Goal: Information Seeking & Learning: Check status

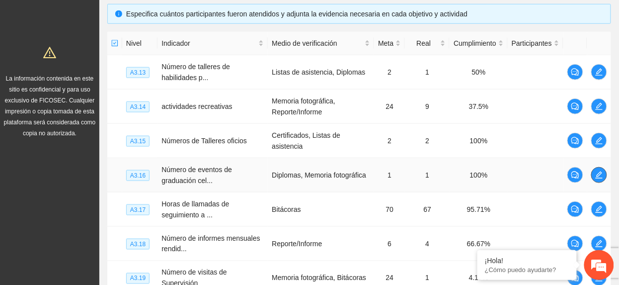
click at [592, 171] on span "edit" at bounding box center [599, 175] width 15 height 8
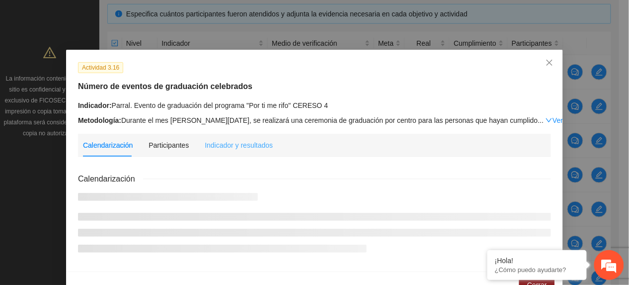
drag, startPoint x: 232, startPoint y: 134, endPoint x: 291, endPoint y: 150, distance: 61.7
click at [231, 134] on div "Indicador y resultados" at bounding box center [239, 145] width 68 height 23
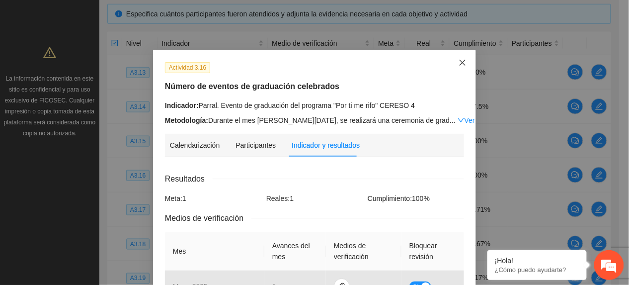
click at [457, 58] on span "Close" at bounding box center [462, 63] width 27 height 27
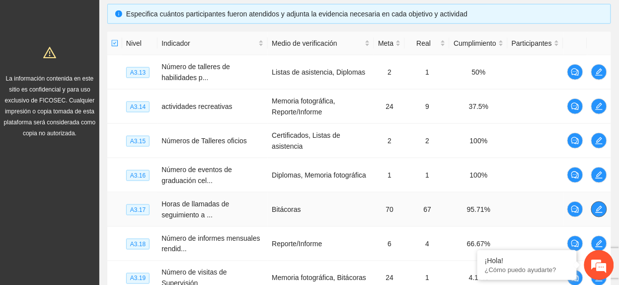
click at [603, 205] on span "edit" at bounding box center [599, 209] width 15 height 8
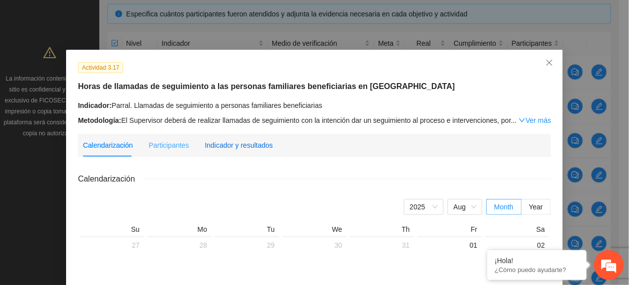
click at [246, 145] on div "Indicador y resultados" at bounding box center [239, 145] width 68 height 11
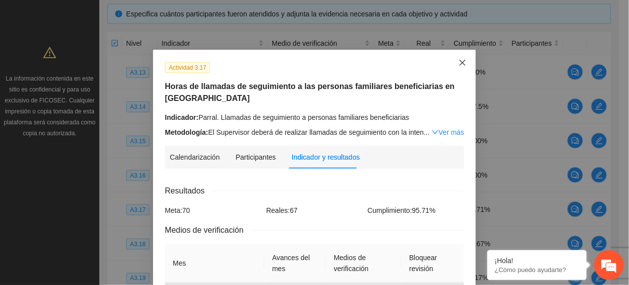
click at [452, 64] on span "Close" at bounding box center [462, 63] width 27 height 27
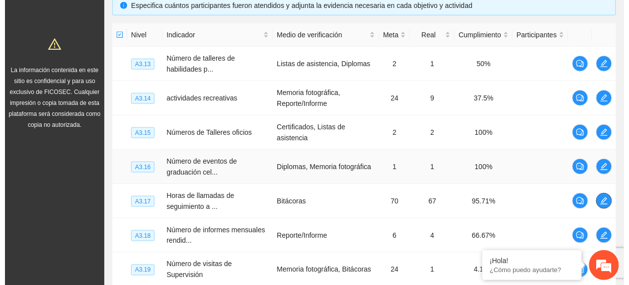
scroll to position [283, 0]
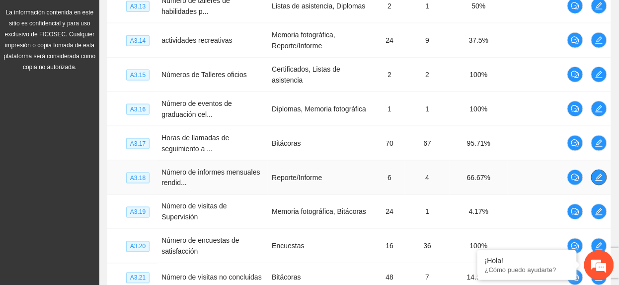
click at [597, 177] on button "button" at bounding box center [599, 177] width 16 height 16
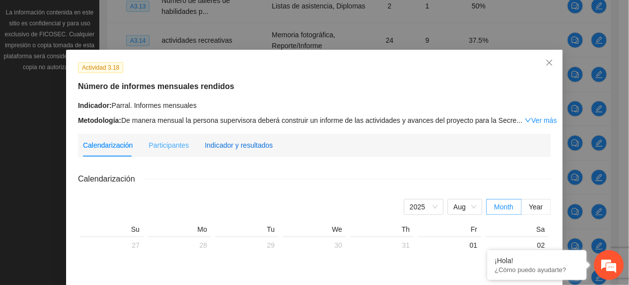
click at [256, 146] on div "Indicador y resultados" at bounding box center [239, 145] width 68 height 11
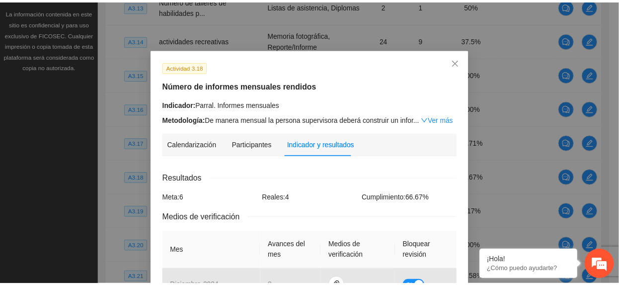
scroll to position [0, 0]
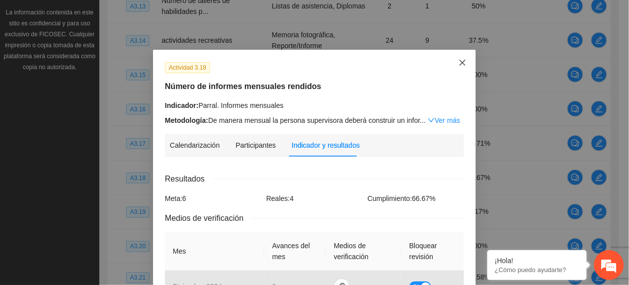
click at [462, 55] on span "Close" at bounding box center [462, 63] width 27 height 27
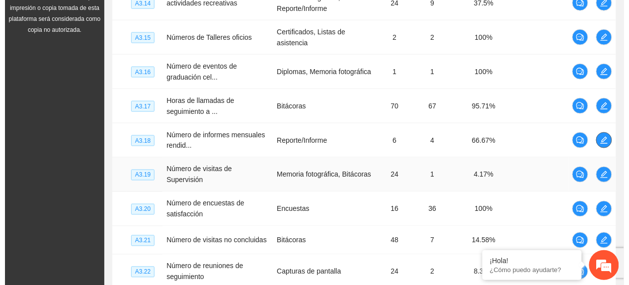
scroll to position [349, 0]
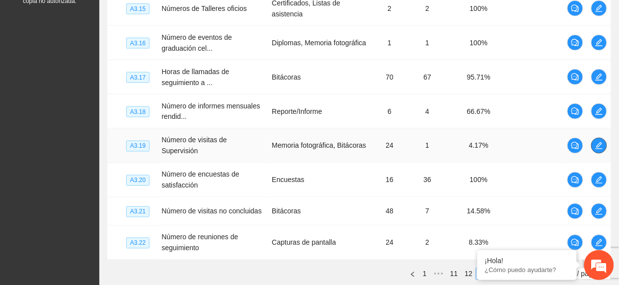
click at [597, 142] on icon "edit" at bounding box center [599, 146] width 8 height 8
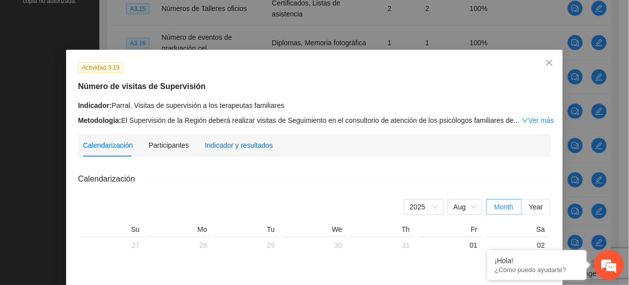
click at [237, 148] on div "Indicador y resultados" at bounding box center [239, 145] width 68 height 11
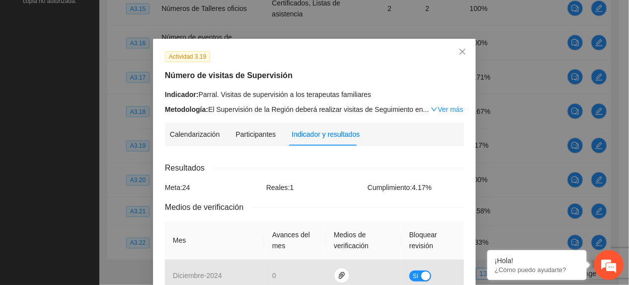
scroll to position [0, 0]
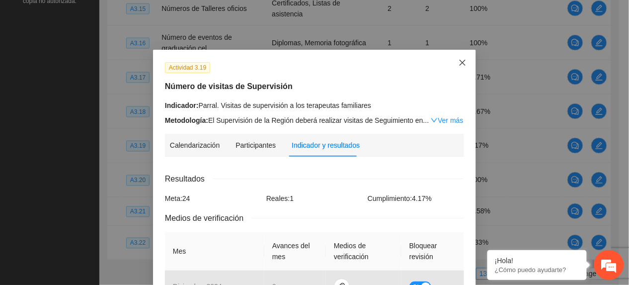
click at [465, 64] on span "Close" at bounding box center [462, 63] width 27 height 27
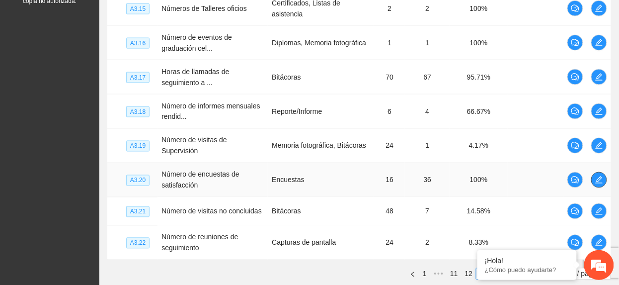
click at [603, 176] on icon "edit" at bounding box center [599, 180] width 8 height 8
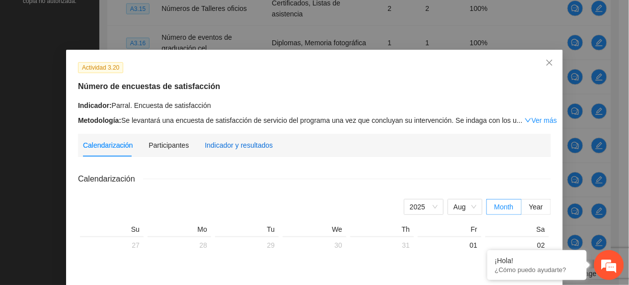
click at [262, 142] on div "Indicador y resultados" at bounding box center [239, 145] width 68 height 11
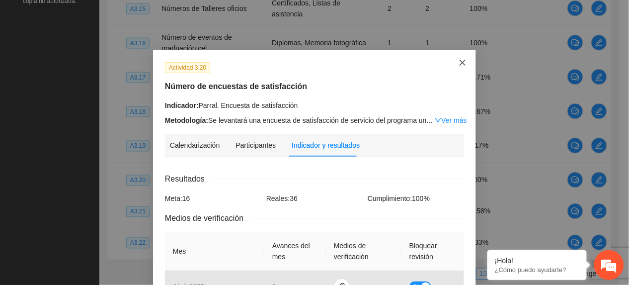
click at [462, 68] on span "Close" at bounding box center [462, 63] width 27 height 27
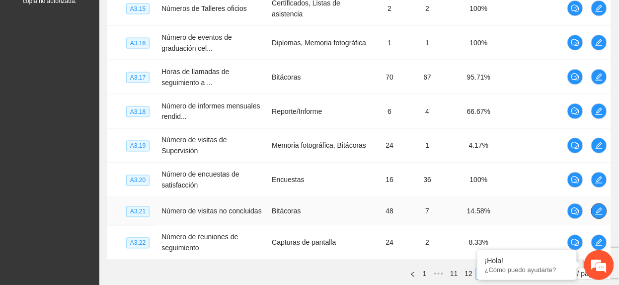
click at [603, 209] on span "edit" at bounding box center [599, 211] width 15 height 8
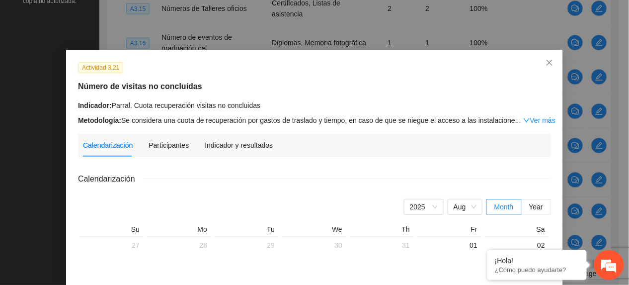
click at [217, 151] on div "Indicador y resultados" at bounding box center [239, 145] width 68 height 23
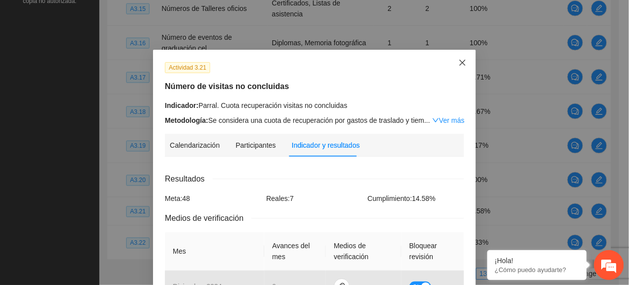
click at [461, 62] on icon "close" at bounding box center [463, 63] width 8 height 8
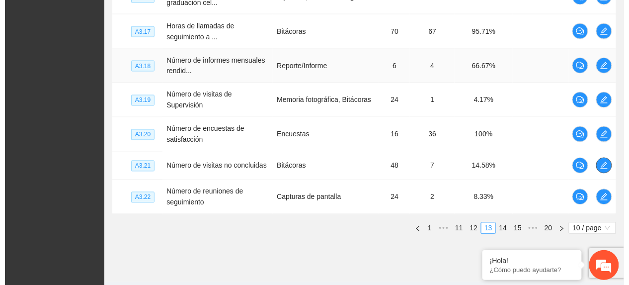
scroll to position [416, 0]
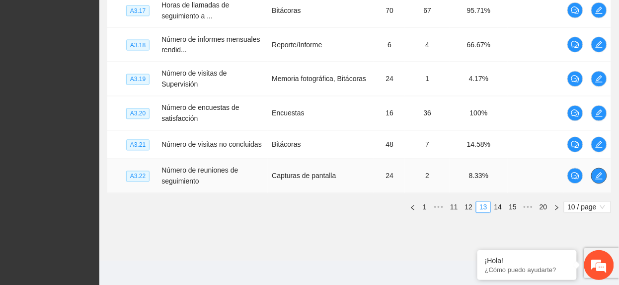
click at [597, 162] on td at bounding box center [600, 176] width 24 height 34
click at [601, 172] on icon "edit" at bounding box center [599, 176] width 8 height 8
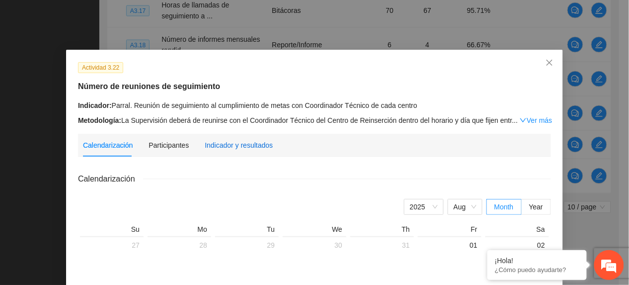
click at [215, 150] on div "Indicador y resultados" at bounding box center [239, 145] width 68 height 11
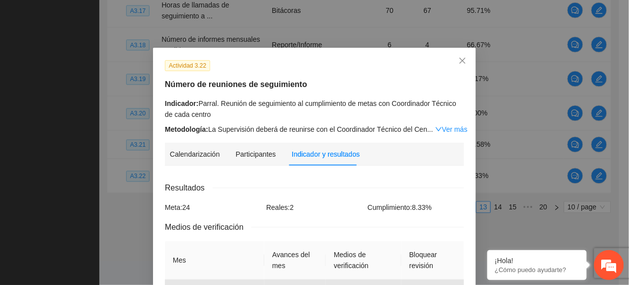
scroll to position [0, 0]
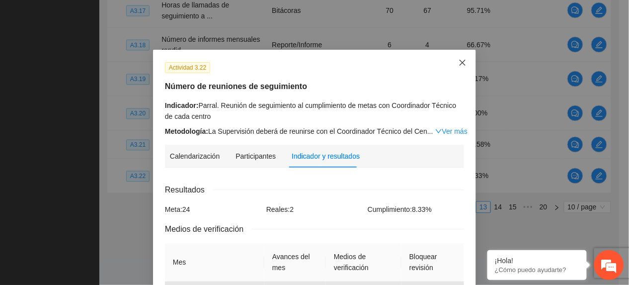
drag, startPoint x: 454, startPoint y: 62, endPoint x: 476, endPoint y: 64, distance: 21.5
click at [459, 62] on icon "close" at bounding box center [463, 63] width 8 height 8
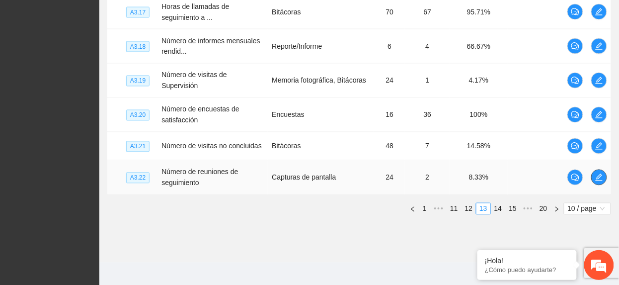
scroll to position [416, 0]
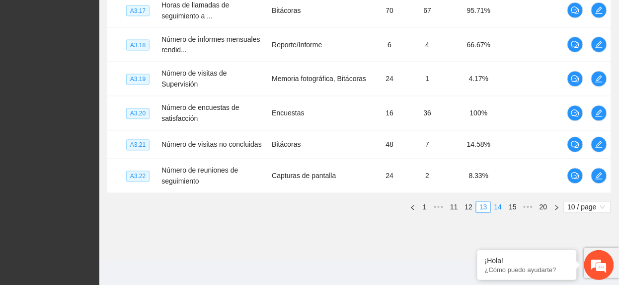
click at [498, 202] on link "14" at bounding box center [499, 207] width 14 height 11
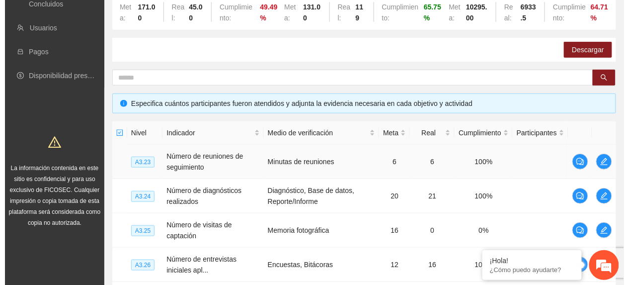
scroll to position [150, 0]
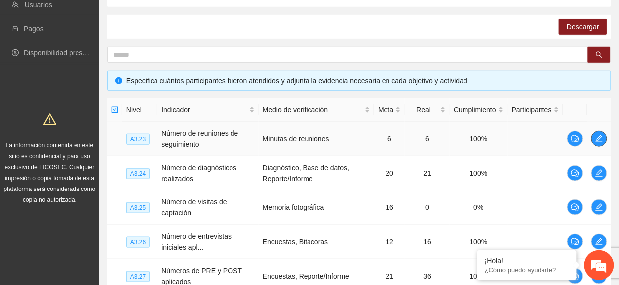
click at [593, 137] on span "edit" at bounding box center [599, 139] width 15 height 8
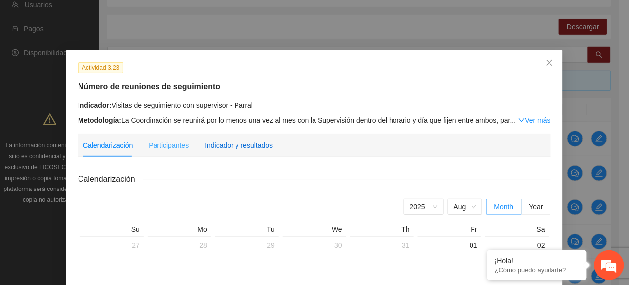
drag, startPoint x: 244, startPoint y: 145, endPoint x: 263, endPoint y: 145, distance: 19.4
click at [247, 145] on div "Indicador y resultados" at bounding box center [239, 145] width 68 height 11
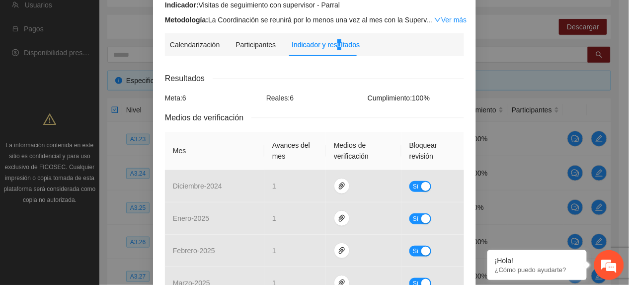
scroll to position [0, 0]
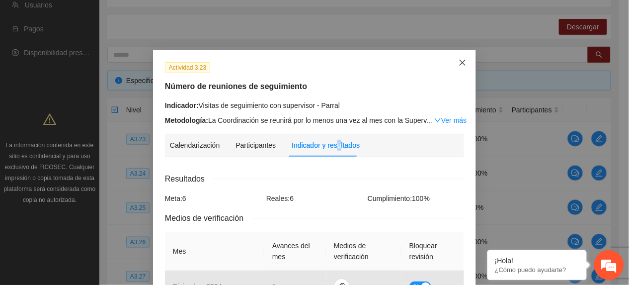
click at [460, 64] on icon "close" at bounding box center [463, 63] width 8 height 8
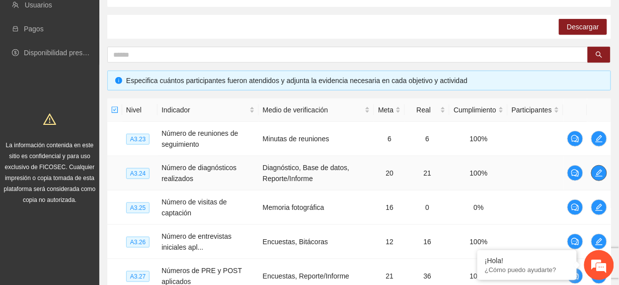
click at [599, 177] on button "button" at bounding box center [599, 173] width 16 height 16
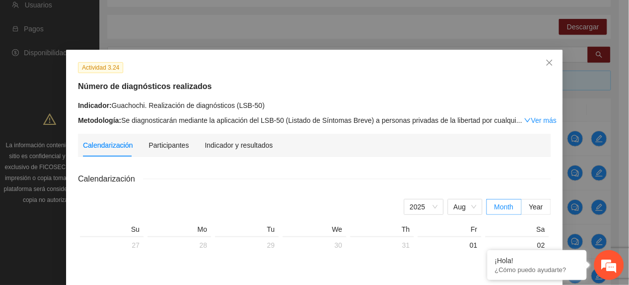
click at [194, 143] on div "Calendarización Participantes Indicador y resultados" at bounding box center [178, 145] width 190 height 23
click at [214, 147] on div "Indicador y resultados" at bounding box center [239, 145] width 68 height 11
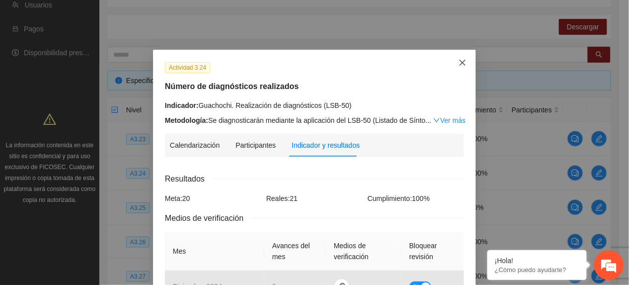
click at [459, 62] on icon "close" at bounding box center [463, 63] width 8 height 8
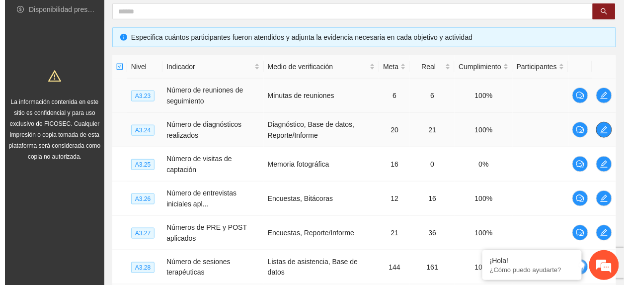
scroll to position [217, 0]
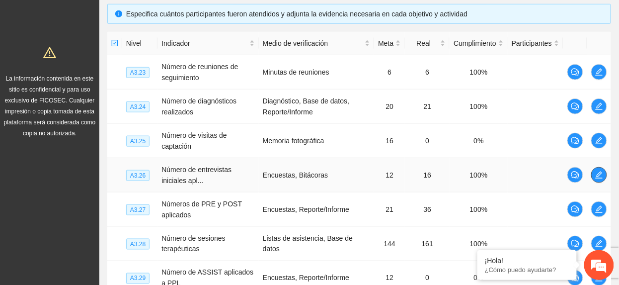
click at [601, 176] on icon "edit" at bounding box center [599, 175] width 8 height 8
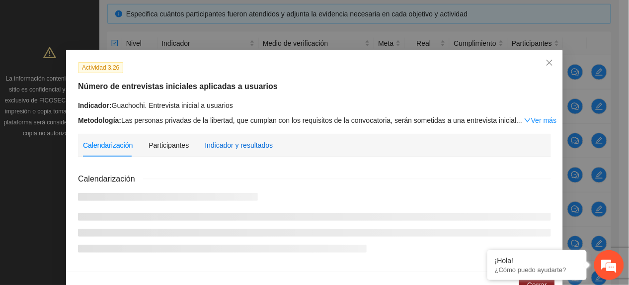
click at [219, 142] on div "Indicador y resultados" at bounding box center [239, 145] width 68 height 11
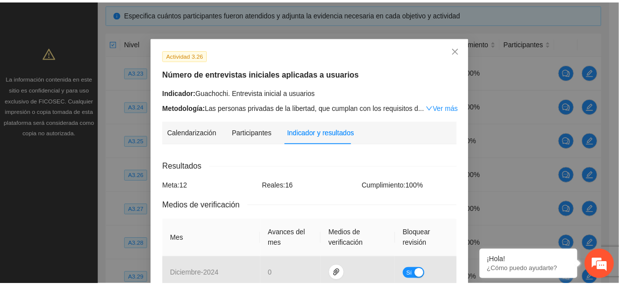
scroll to position [0, 0]
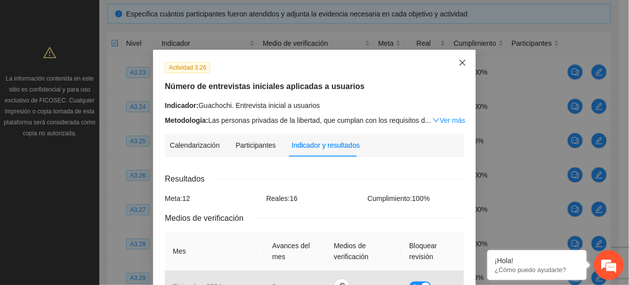
click at [459, 64] on icon "close" at bounding box center [463, 63] width 8 height 8
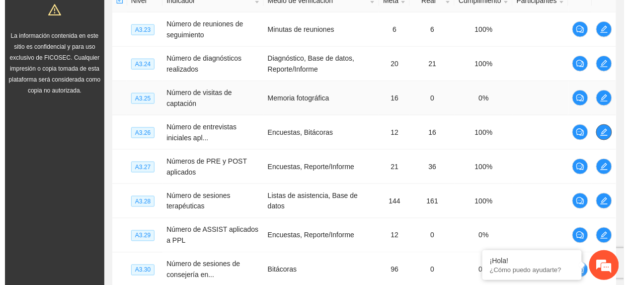
scroll to position [283, 0]
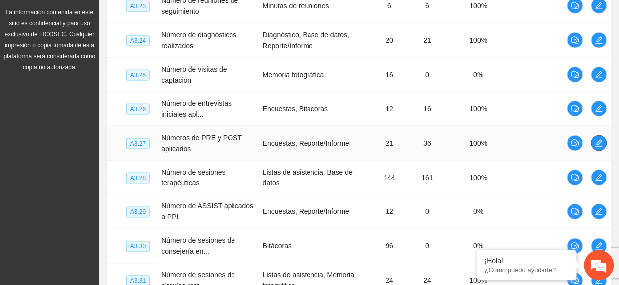
click at [599, 145] on icon "edit" at bounding box center [599, 143] width 8 height 8
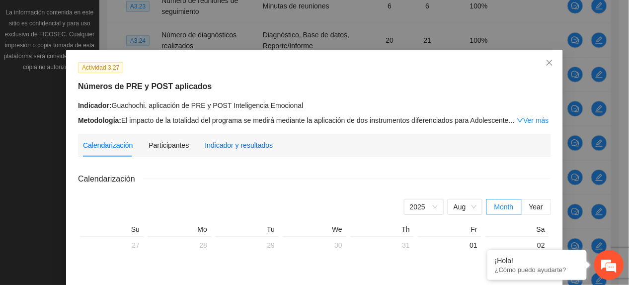
click at [248, 146] on div "Indicador y resultados" at bounding box center [239, 145] width 68 height 11
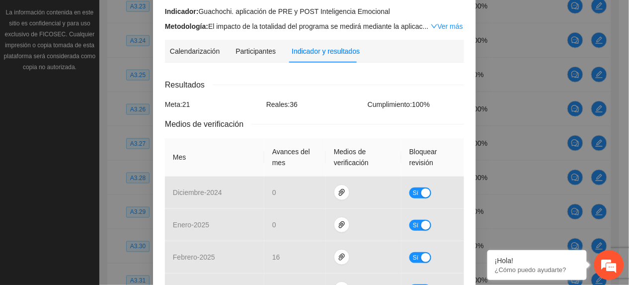
scroll to position [0, 0]
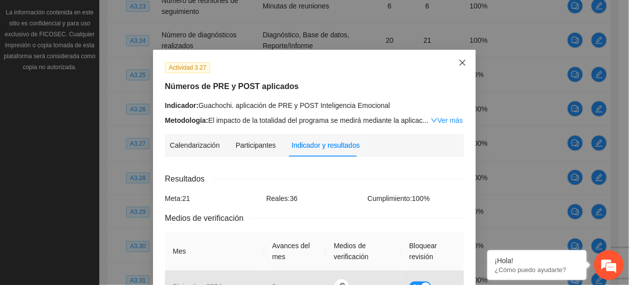
click at [453, 65] on span "Close" at bounding box center [462, 63] width 27 height 27
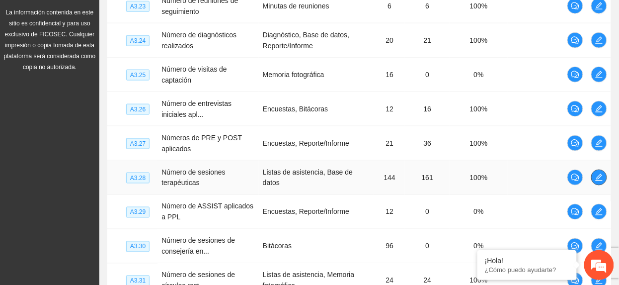
click at [593, 175] on span "edit" at bounding box center [599, 177] width 15 height 8
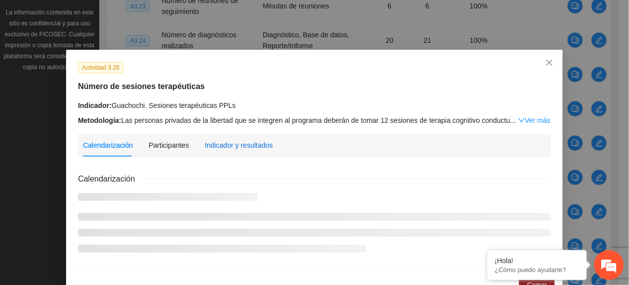
click at [221, 150] on div "Indicador y resultados" at bounding box center [239, 145] width 68 height 23
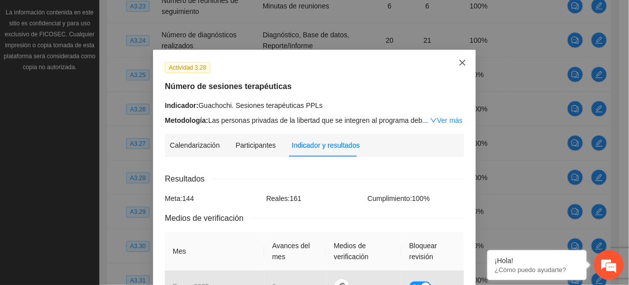
click at [452, 64] on span "Close" at bounding box center [462, 63] width 27 height 27
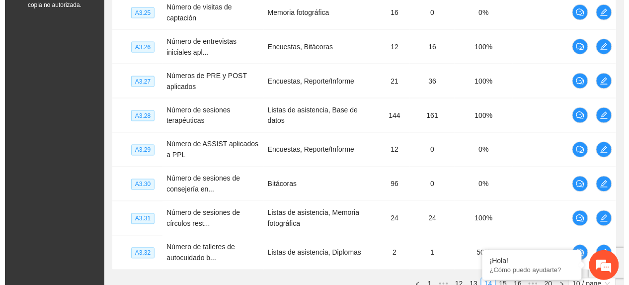
scroll to position [416, 0]
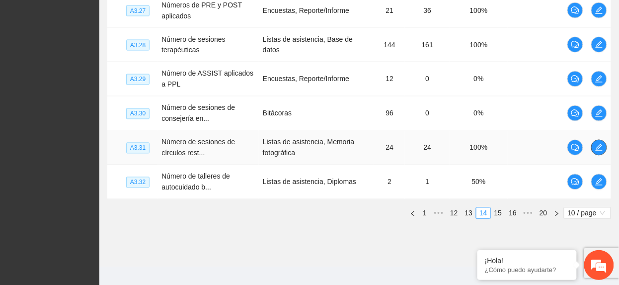
click at [597, 151] on icon "edit" at bounding box center [599, 147] width 7 height 7
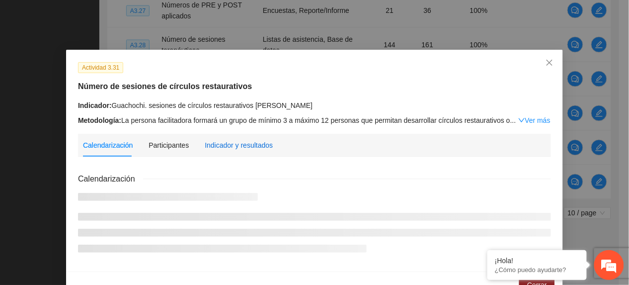
click at [216, 145] on div "Indicador y resultados" at bounding box center [239, 145] width 68 height 11
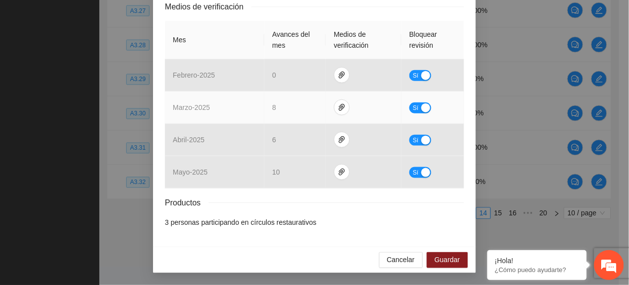
scroll to position [0, 0]
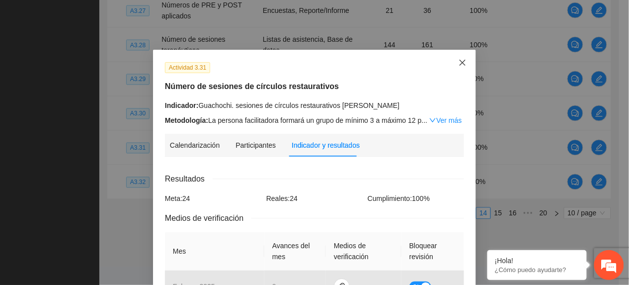
click at [467, 62] on span "Close" at bounding box center [462, 63] width 27 height 27
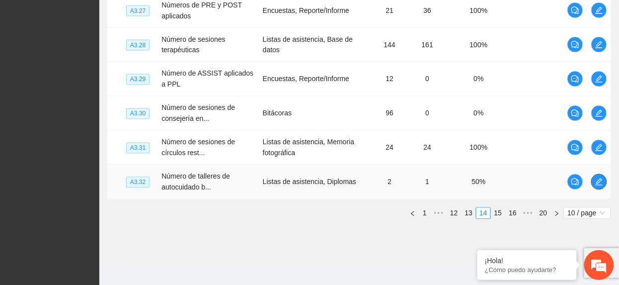
click at [595, 185] on icon "edit" at bounding box center [599, 182] width 8 height 8
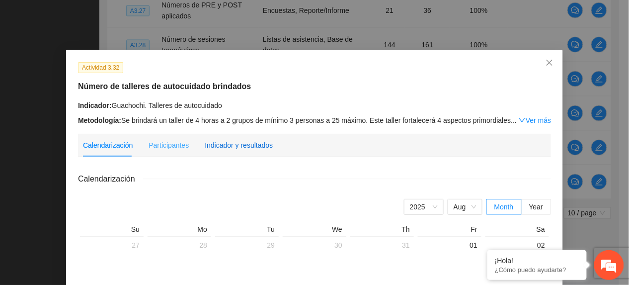
drag, startPoint x: 237, startPoint y: 147, endPoint x: 249, endPoint y: 140, distance: 13.8
click at [236, 148] on div "Indicador y resultados" at bounding box center [239, 145] width 68 height 11
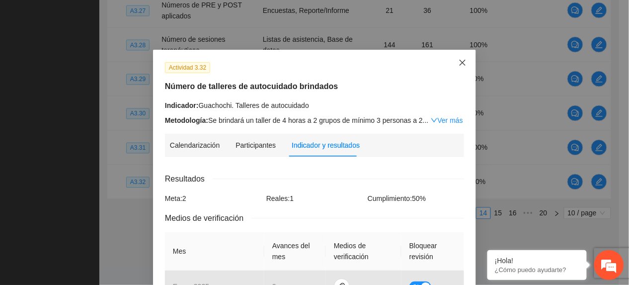
drag, startPoint x: 459, startPoint y: 55, endPoint x: 464, endPoint y: 63, distance: 9.4
click at [460, 57] on span "Close" at bounding box center [462, 63] width 27 height 27
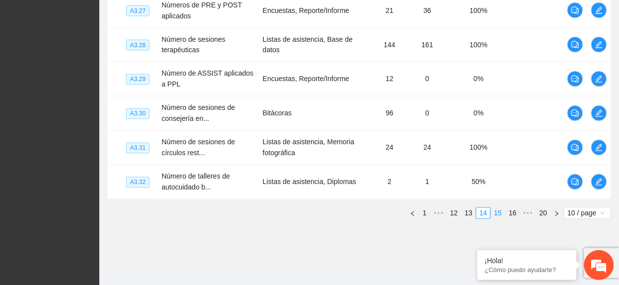
click at [500, 213] on link "15" at bounding box center [499, 213] width 14 height 11
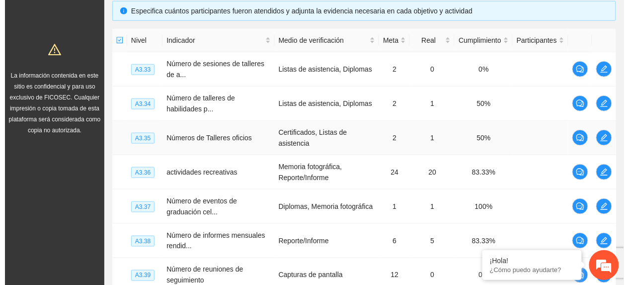
scroll to position [217, 0]
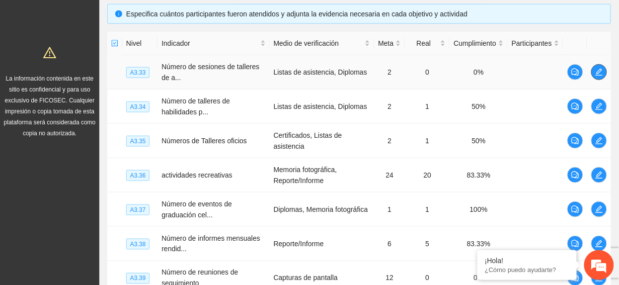
click at [599, 74] on icon "edit" at bounding box center [599, 72] width 7 height 7
click at [598, 106] on icon "edit" at bounding box center [599, 106] width 7 height 7
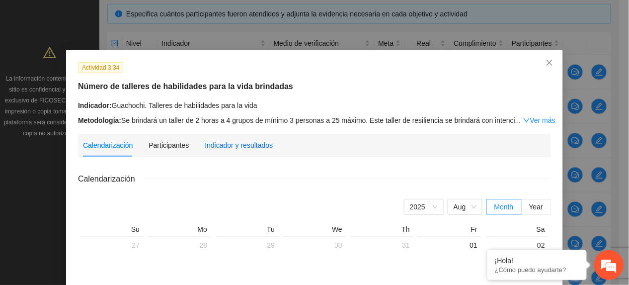
click at [220, 146] on div "Indicador y resultados" at bounding box center [239, 145] width 68 height 11
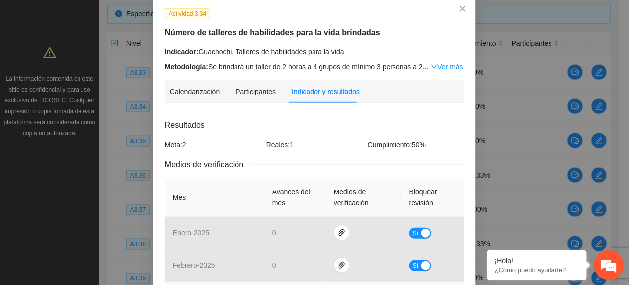
scroll to position [0, 0]
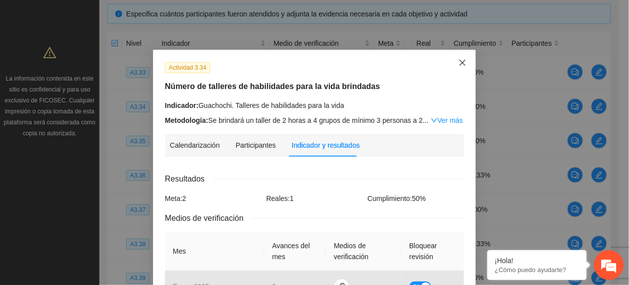
drag, startPoint x: 449, startPoint y: 60, endPoint x: 528, endPoint y: 70, distance: 79.2
click at [450, 59] on span "Close" at bounding box center [462, 63] width 27 height 27
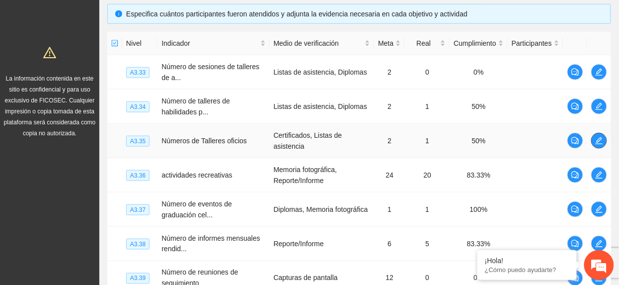
click at [604, 137] on span "edit" at bounding box center [599, 141] width 15 height 8
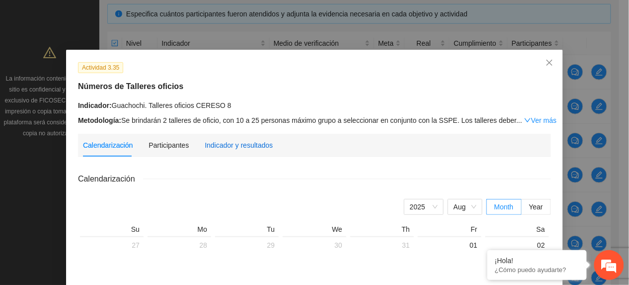
click at [241, 145] on div "Indicador y resultados" at bounding box center [239, 145] width 68 height 11
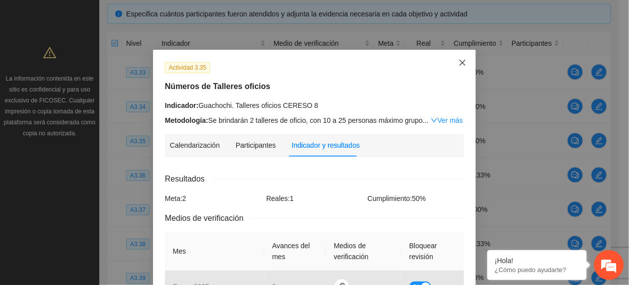
click at [449, 58] on span "Close" at bounding box center [462, 63] width 27 height 27
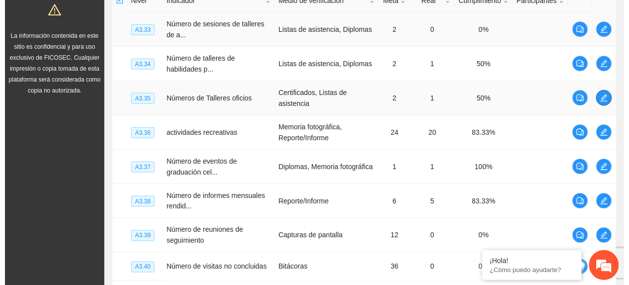
scroll to position [283, 0]
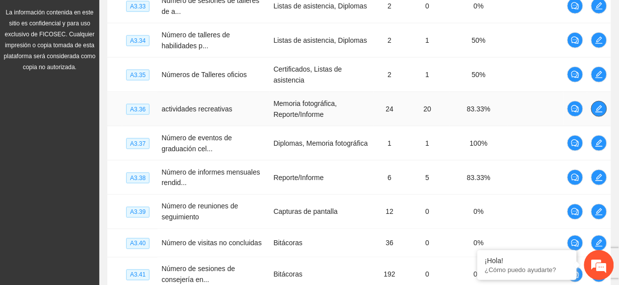
click at [592, 105] on span "edit" at bounding box center [599, 109] width 15 height 8
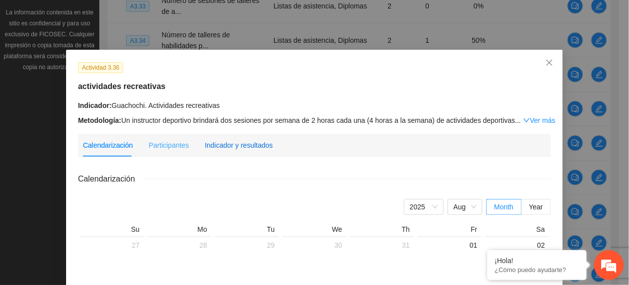
drag, startPoint x: 239, startPoint y: 147, endPoint x: 253, endPoint y: 144, distance: 14.2
click at [238, 147] on div "Indicador y resultados" at bounding box center [239, 145] width 68 height 11
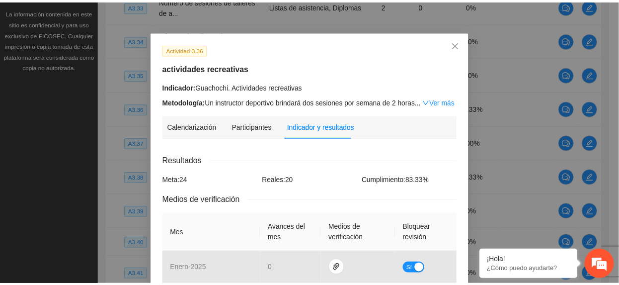
scroll to position [0, 0]
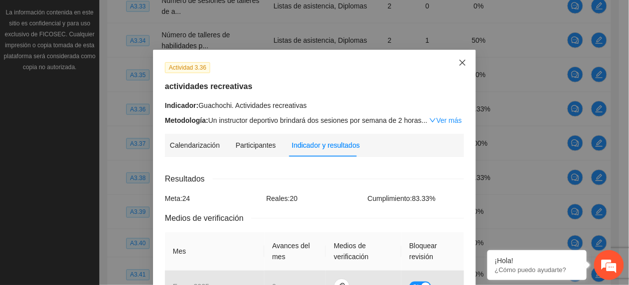
click at [466, 60] on span "Close" at bounding box center [462, 63] width 27 height 27
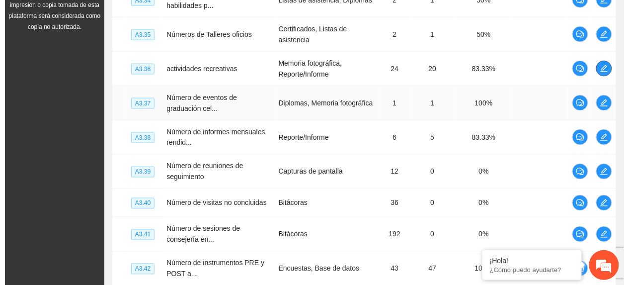
scroll to position [416, 0]
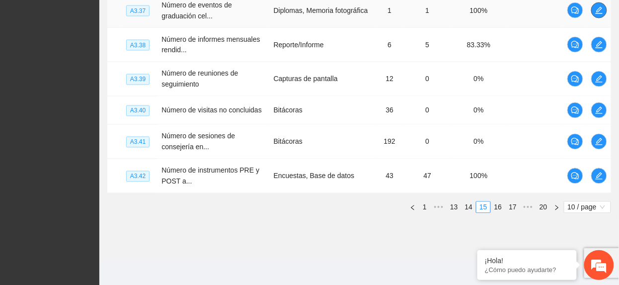
click at [597, 6] on icon "edit" at bounding box center [599, 10] width 8 height 8
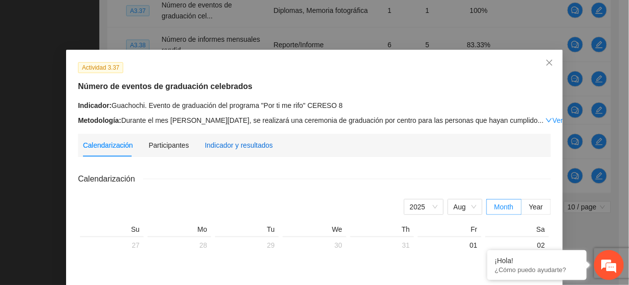
click at [217, 144] on div "Indicador y resultados" at bounding box center [239, 145] width 68 height 11
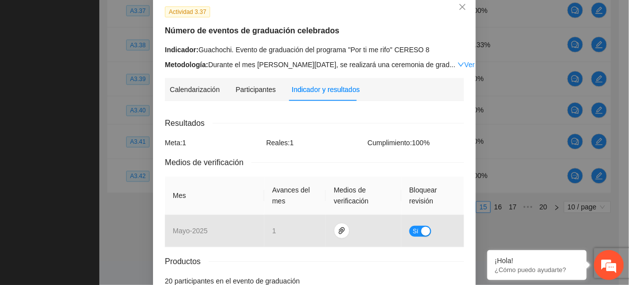
scroll to position [0, 0]
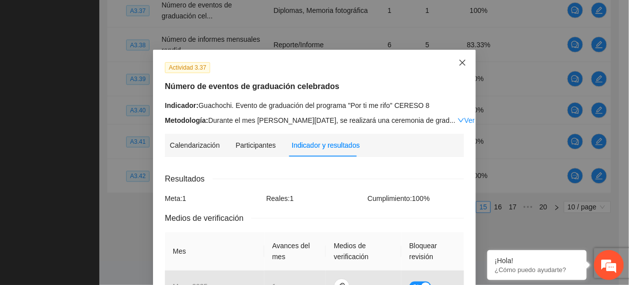
click at [460, 60] on icon "close" at bounding box center [463, 63] width 8 height 8
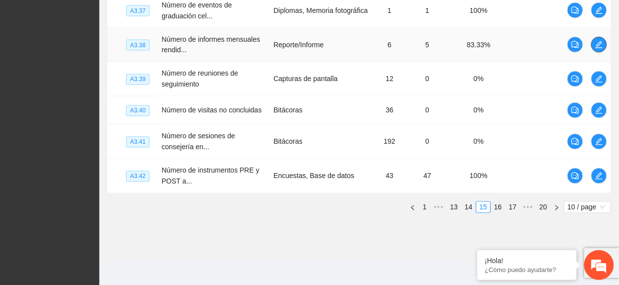
drag, startPoint x: 594, startPoint y: 34, endPoint x: 592, endPoint y: 39, distance: 5.4
click at [593, 34] on td at bounding box center [600, 45] width 24 height 34
click at [597, 41] on icon "edit" at bounding box center [599, 45] width 8 height 8
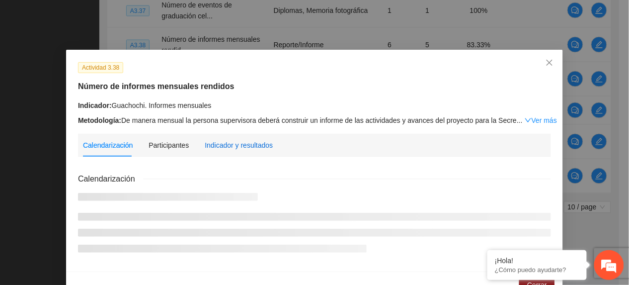
drag, startPoint x: 253, startPoint y: 144, endPoint x: 231, endPoint y: 160, distance: 27.9
click at [241, 155] on div "Indicador y resultados" at bounding box center [239, 145] width 68 height 23
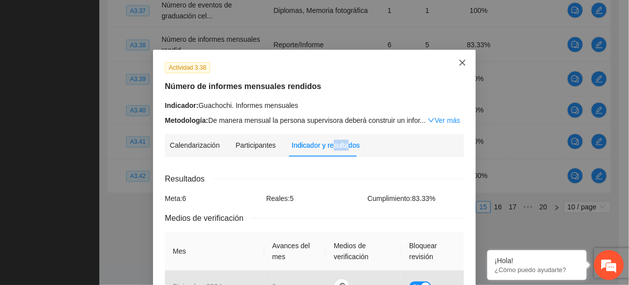
click at [459, 66] on icon "close" at bounding box center [463, 63] width 8 height 8
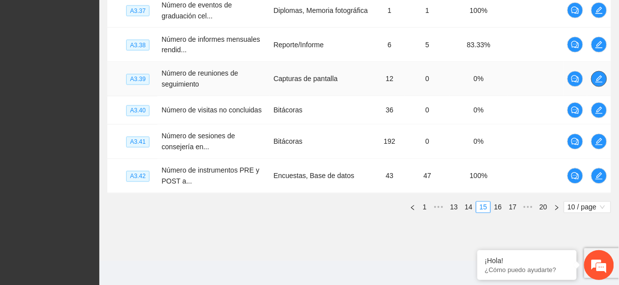
click at [595, 75] on span "edit" at bounding box center [599, 79] width 15 height 8
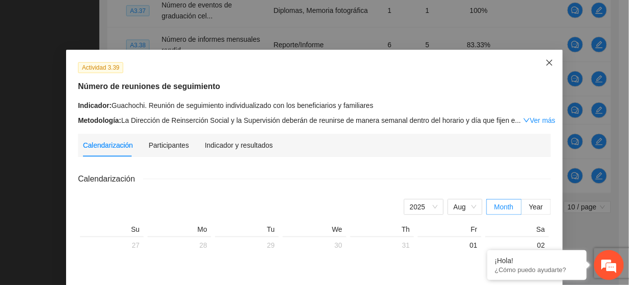
drag, startPoint x: 542, startPoint y: 70, endPoint x: 621, endPoint y: 114, distance: 90.3
click at [543, 73] on span "Close" at bounding box center [549, 63] width 27 height 27
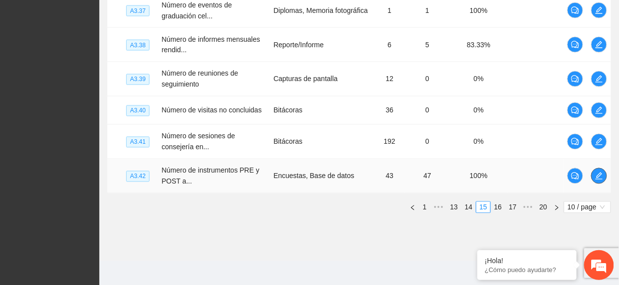
click at [599, 173] on icon "edit" at bounding box center [599, 176] width 8 height 8
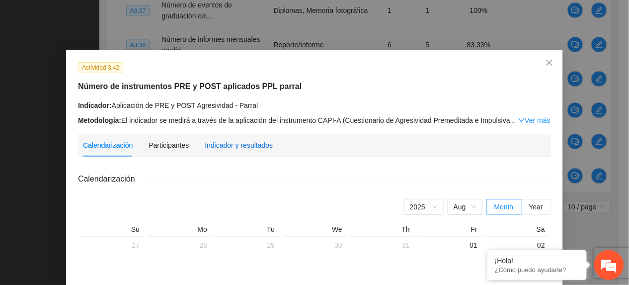
click at [210, 142] on div "Indicador y resultados" at bounding box center [239, 145] width 68 height 11
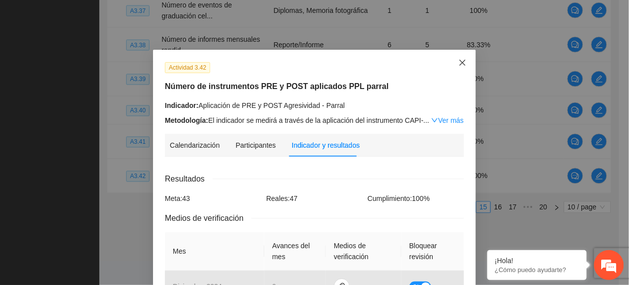
drag, startPoint x: 455, startPoint y: 58, endPoint x: 464, endPoint y: 67, distance: 12.0
click at [456, 61] on span "Close" at bounding box center [462, 63] width 27 height 27
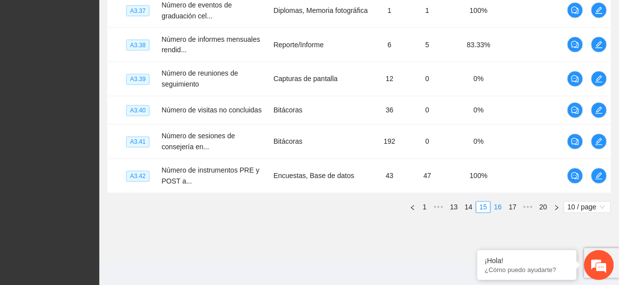
click at [496, 202] on link "16" at bounding box center [499, 207] width 14 height 11
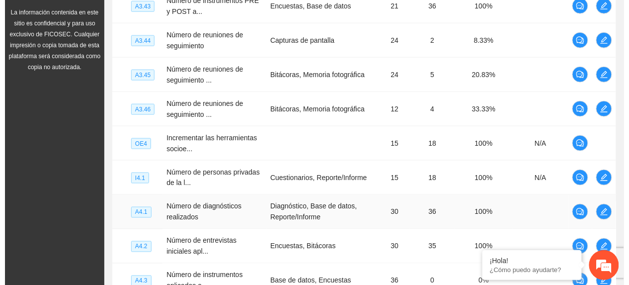
scroll to position [217, 0]
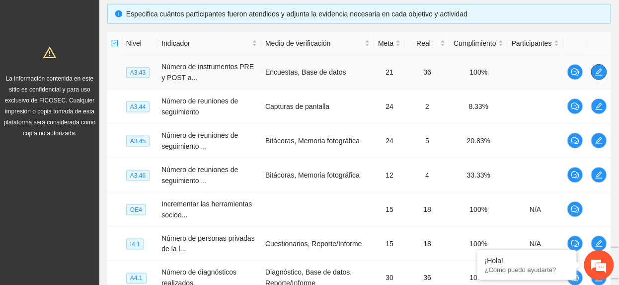
click at [595, 68] on button "button" at bounding box center [599, 72] width 16 height 16
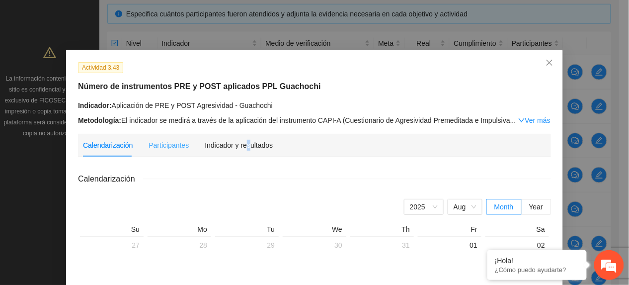
click at [241, 137] on div "Indicador y resultados" at bounding box center [239, 145] width 68 height 23
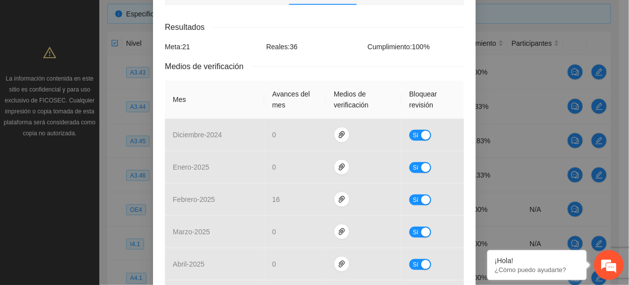
scroll to position [0, 0]
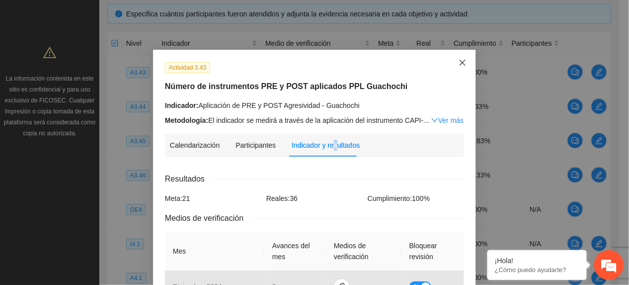
drag, startPoint x: 454, startPoint y: 72, endPoint x: 577, endPoint y: 130, distance: 135.9
click at [455, 72] on span "Close" at bounding box center [462, 63] width 27 height 27
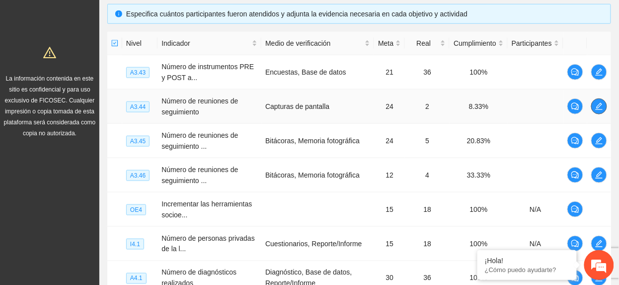
click at [603, 111] on button "button" at bounding box center [599, 106] width 16 height 16
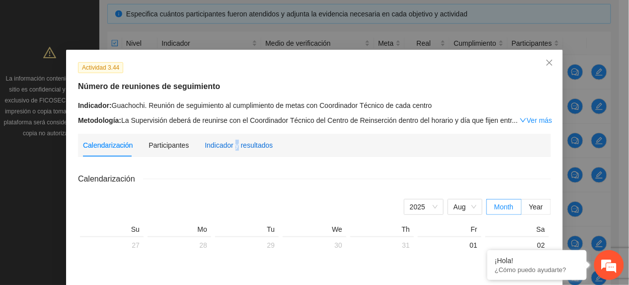
drag, startPoint x: 231, startPoint y: 149, endPoint x: 235, endPoint y: 135, distance: 14.5
click at [234, 136] on div "Indicador y resultados" at bounding box center [239, 145] width 68 height 23
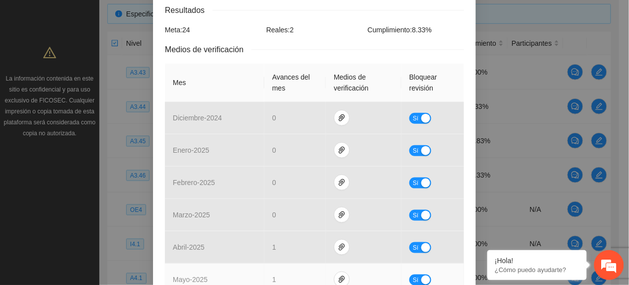
scroll to position [265, 0]
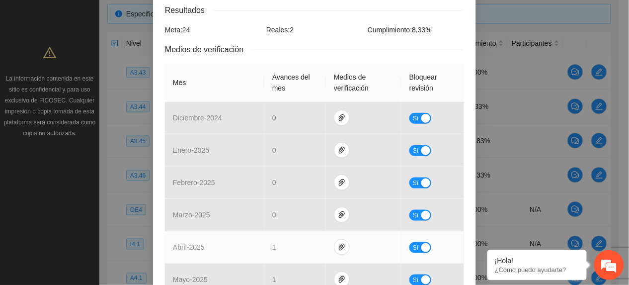
drag, startPoint x: 335, startPoint y: 185, endPoint x: 350, endPoint y: 177, distance: 16.9
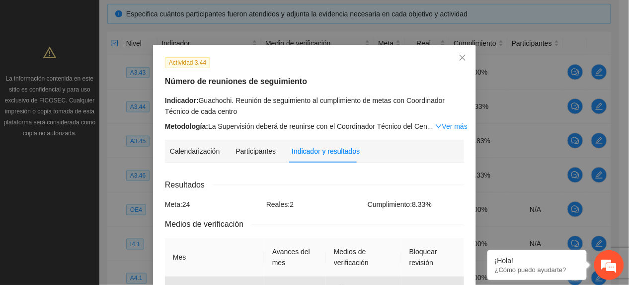
scroll to position [0, 0]
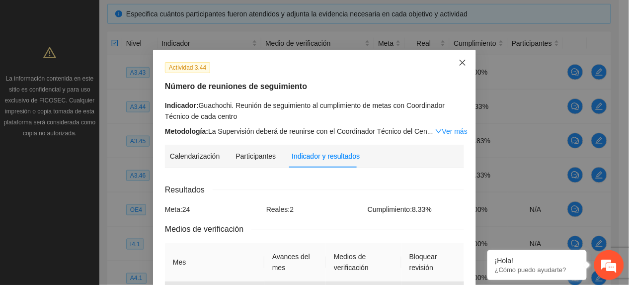
drag, startPoint x: 350, startPoint y: 177, endPoint x: 484, endPoint y: 72, distance: 170.9
click at [450, 60] on span "Close" at bounding box center [462, 63] width 27 height 27
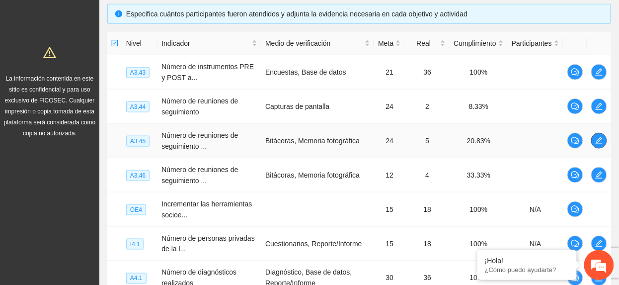
click at [597, 138] on icon "edit" at bounding box center [599, 141] width 8 height 8
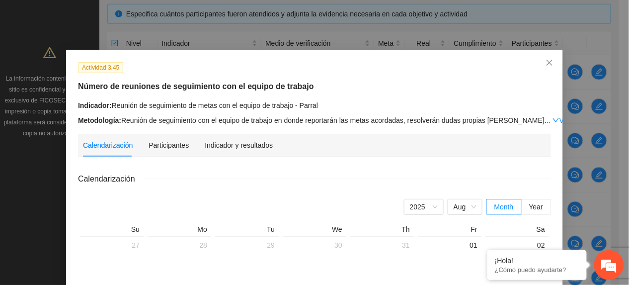
drag, startPoint x: 225, startPoint y: 151, endPoint x: 231, endPoint y: 148, distance: 6.2
click at [226, 150] on div "Indicador y resultados" at bounding box center [239, 145] width 68 height 23
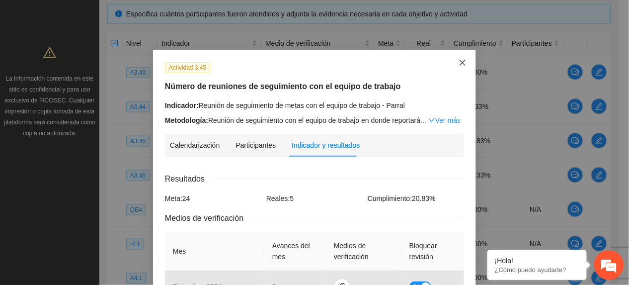
drag, startPoint x: 457, startPoint y: 72, endPoint x: 450, endPoint y: 74, distance: 7.7
click at [454, 72] on span "Close" at bounding box center [462, 63] width 27 height 27
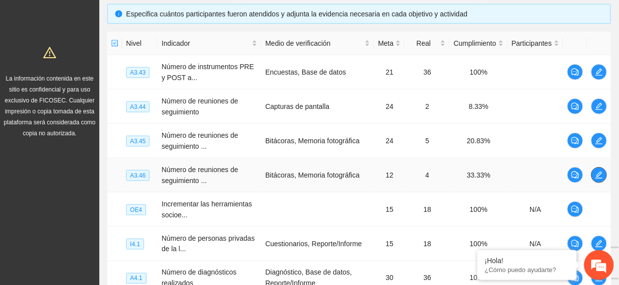
click at [602, 179] on icon "edit" at bounding box center [599, 175] width 8 height 8
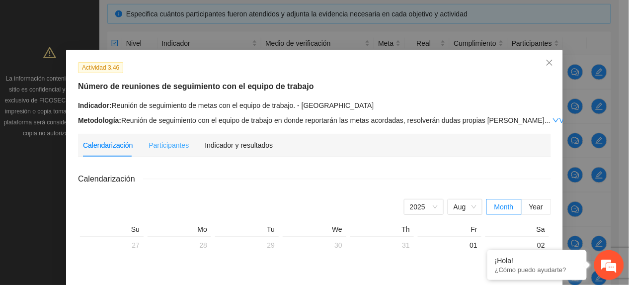
click at [244, 152] on div "Indicador y resultados" at bounding box center [239, 145] width 68 height 23
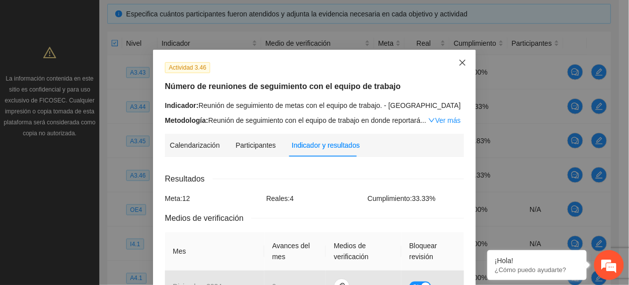
click at [460, 67] on span "Close" at bounding box center [462, 63] width 27 height 27
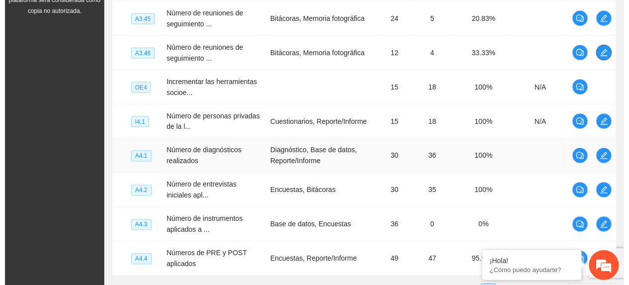
scroll to position [349, 0]
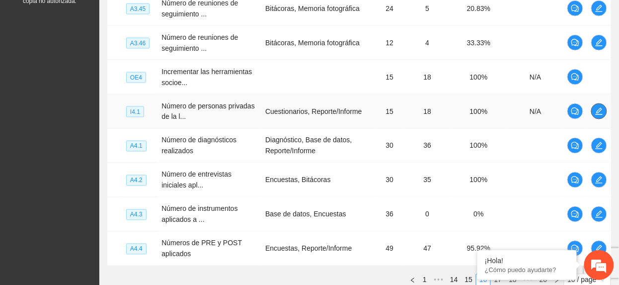
click at [603, 111] on span "edit" at bounding box center [599, 111] width 15 height 8
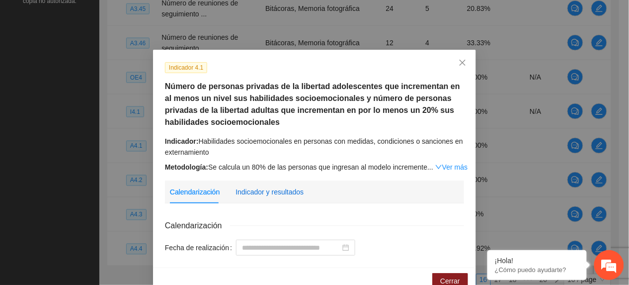
click at [272, 190] on div "Indicador y resultados" at bounding box center [270, 191] width 68 height 11
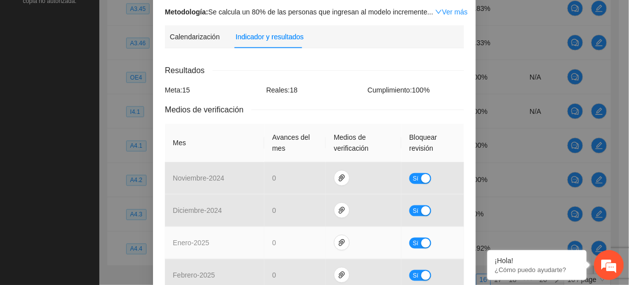
scroll to position [0, 0]
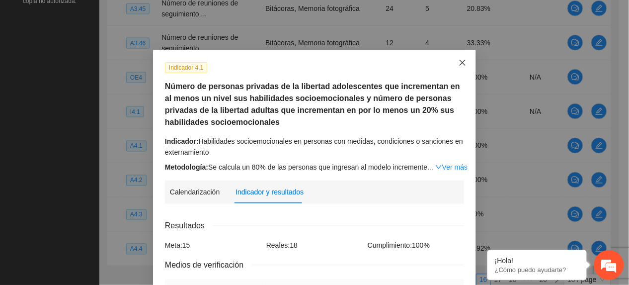
click at [456, 56] on span "Close" at bounding box center [462, 63] width 27 height 27
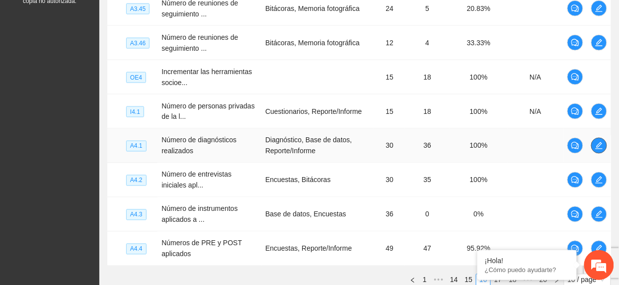
click at [599, 140] on button "button" at bounding box center [599, 146] width 16 height 16
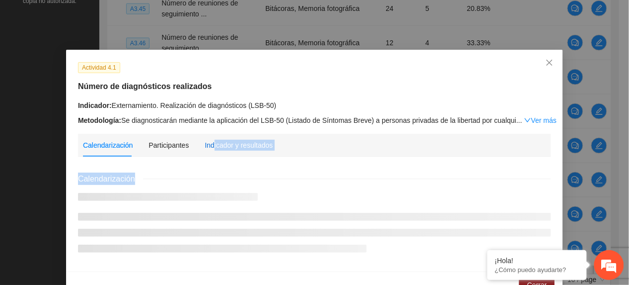
drag, startPoint x: 209, startPoint y: 149, endPoint x: 219, endPoint y: 169, distance: 22.5
click at [219, 169] on div "Calendarización Participantes Indicador y resultados Calendarización" at bounding box center [314, 197] width 473 height 126
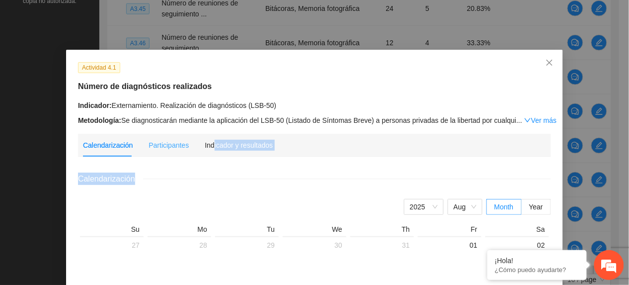
click at [246, 138] on div "Indicador y resultados" at bounding box center [239, 145] width 68 height 23
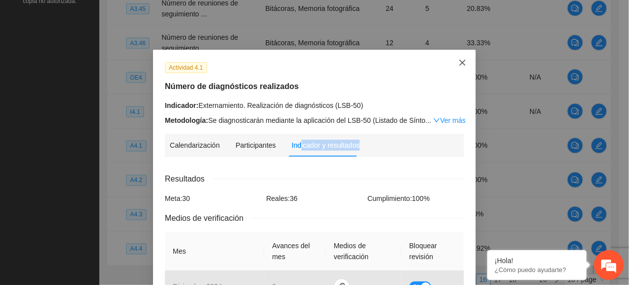
drag, startPoint x: 459, startPoint y: 68, endPoint x: 460, endPoint y: 74, distance: 5.6
click at [460, 68] on span "Close" at bounding box center [462, 63] width 27 height 27
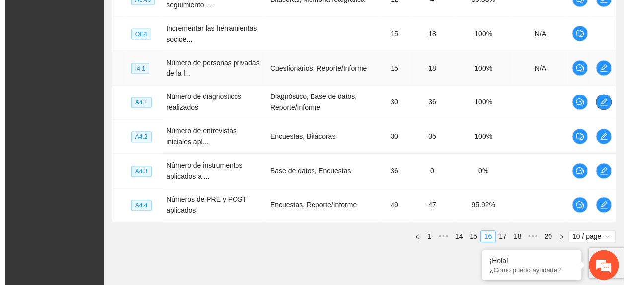
scroll to position [416, 0]
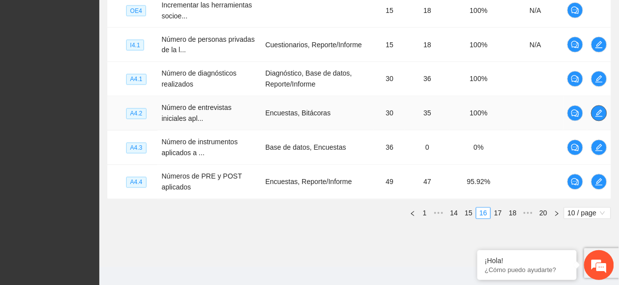
click at [598, 117] on icon "edit" at bounding box center [599, 113] width 8 height 8
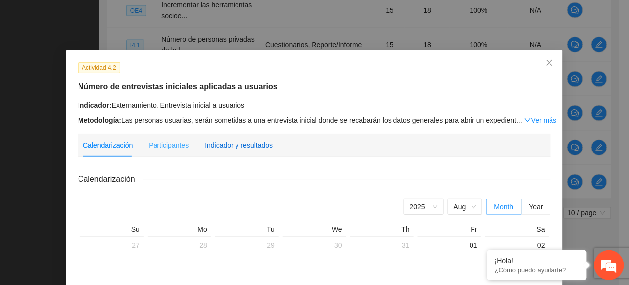
click at [256, 143] on div "Indicador y resultados" at bounding box center [239, 145] width 68 height 11
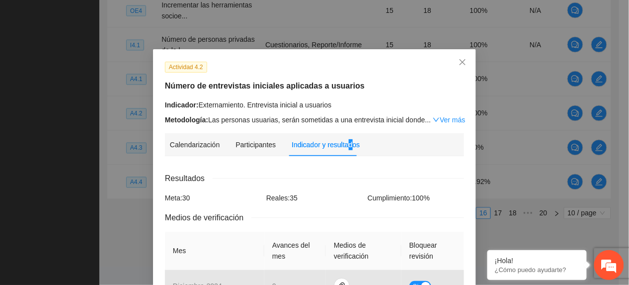
scroll to position [0, 0]
click at [450, 60] on span "Close" at bounding box center [462, 63] width 27 height 27
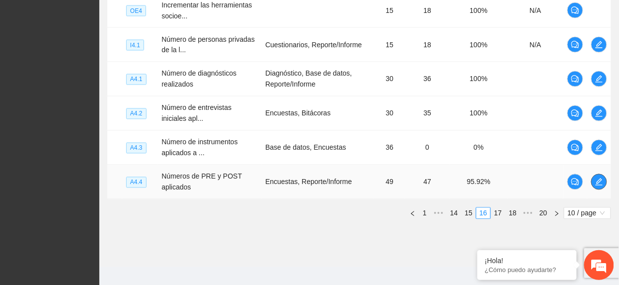
click at [604, 185] on span "edit" at bounding box center [599, 182] width 15 height 8
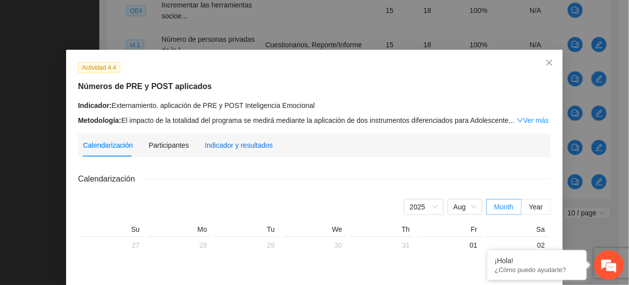
click at [233, 146] on div "Indicador y resultados" at bounding box center [239, 145] width 68 height 11
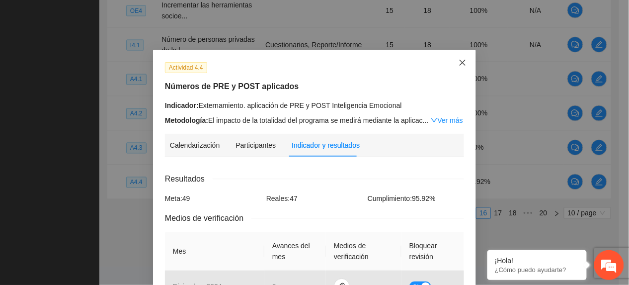
drag, startPoint x: 456, startPoint y: 51, endPoint x: 450, endPoint y: 61, distance: 11.6
click at [456, 54] on span "Close" at bounding box center [462, 63] width 27 height 27
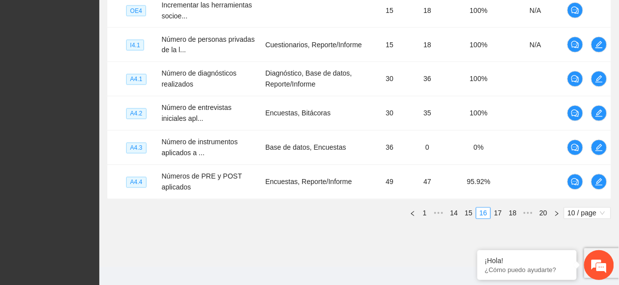
click at [494, 219] on link "17" at bounding box center [499, 213] width 14 height 11
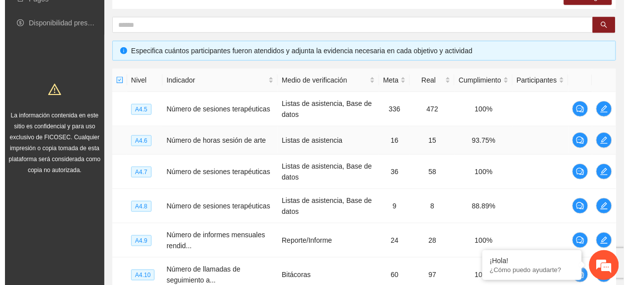
scroll to position [150, 0]
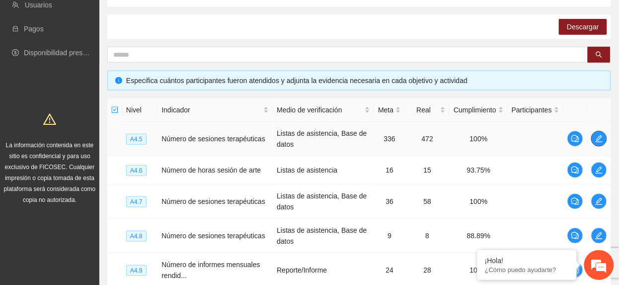
click at [601, 138] on icon "edit" at bounding box center [599, 138] width 7 height 7
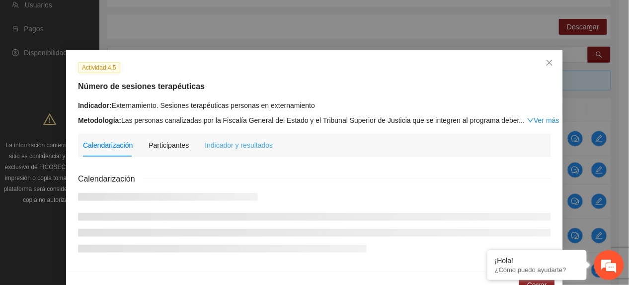
click at [229, 155] on div "Indicador y resultados" at bounding box center [239, 145] width 68 height 23
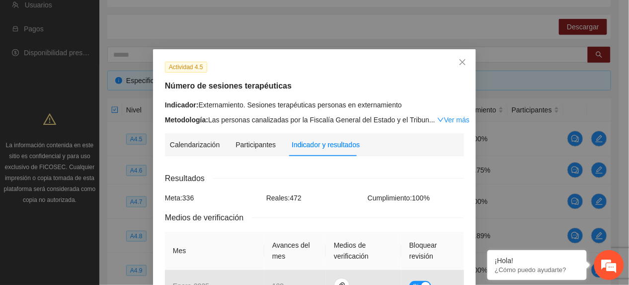
scroll to position [0, 0]
drag, startPoint x: 456, startPoint y: 64, endPoint x: 422, endPoint y: 69, distance: 34.2
click at [459, 64] on icon "close" at bounding box center [463, 63] width 8 height 8
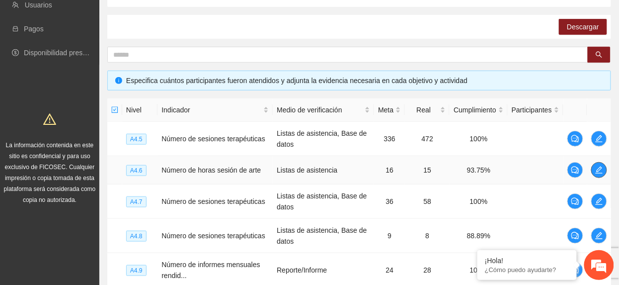
click at [597, 177] on button "button" at bounding box center [599, 170] width 16 height 16
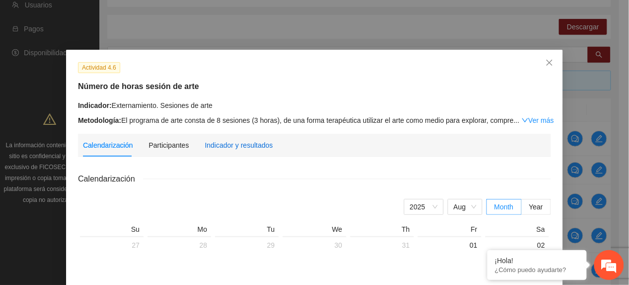
click at [219, 142] on div "Indicador y resultados" at bounding box center [239, 145] width 68 height 11
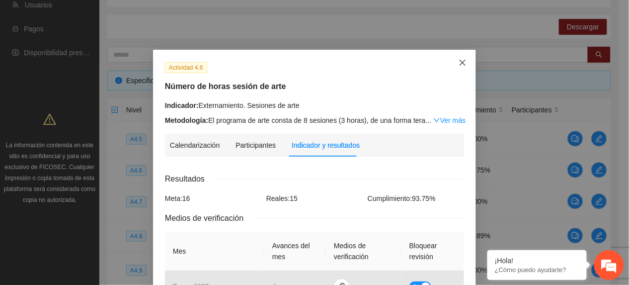
drag, startPoint x: 453, startPoint y: 62, endPoint x: 432, endPoint y: 75, distance: 24.3
click at [451, 64] on span "Close" at bounding box center [462, 63] width 27 height 27
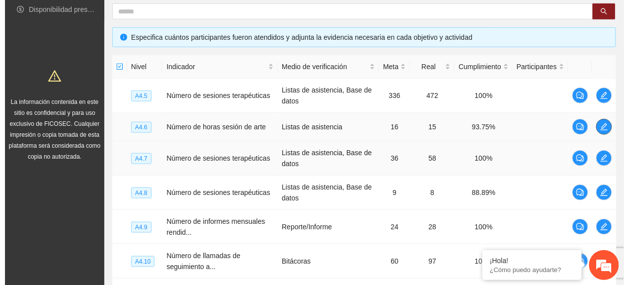
scroll to position [217, 0]
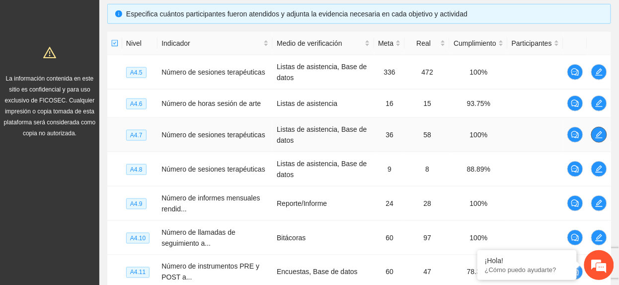
click at [598, 138] on icon "edit" at bounding box center [599, 135] width 8 height 8
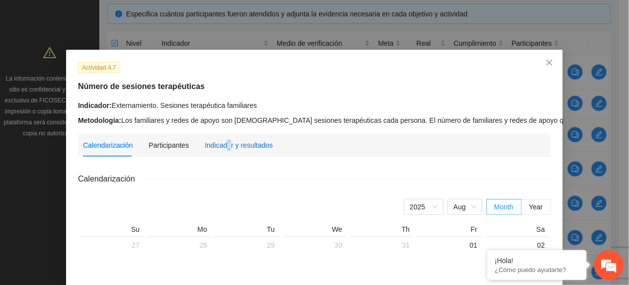
click at [223, 149] on div "Indicador y resultados" at bounding box center [239, 145] width 68 height 11
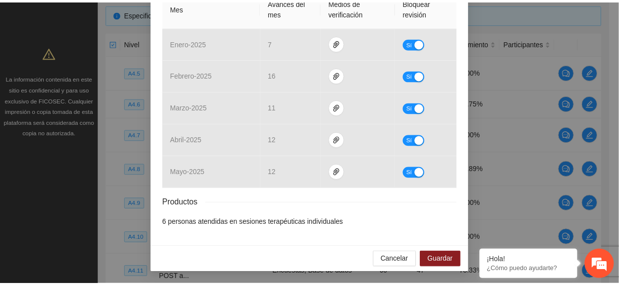
scroll to position [0, 0]
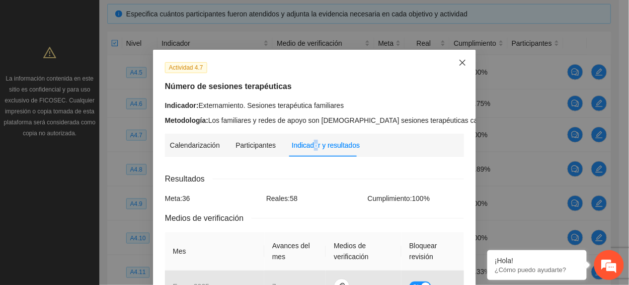
drag, startPoint x: 451, startPoint y: 60, endPoint x: 443, endPoint y: 68, distance: 10.9
click at [450, 60] on span "Close" at bounding box center [462, 63] width 27 height 27
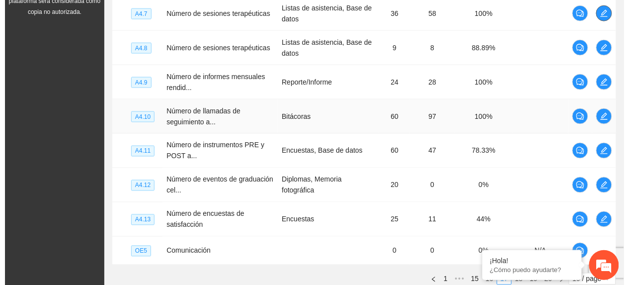
scroll to position [349, 0]
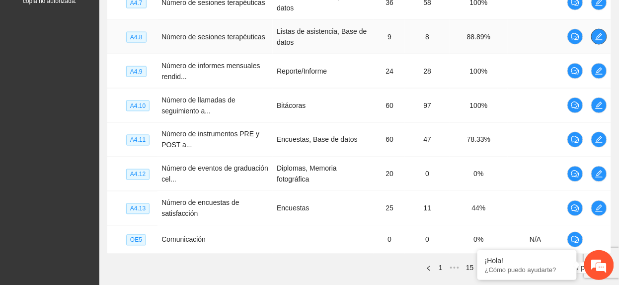
click at [603, 40] on icon "edit" at bounding box center [599, 36] width 7 height 7
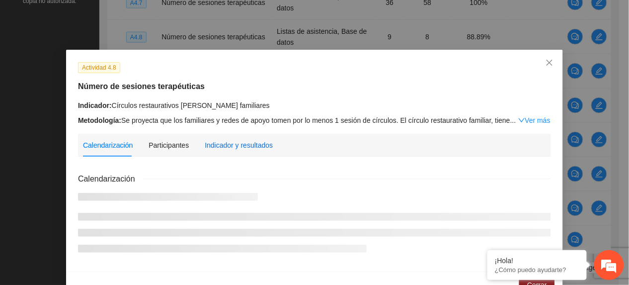
click at [219, 146] on div "Indicador y resultados" at bounding box center [239, 145] width 68 height 11
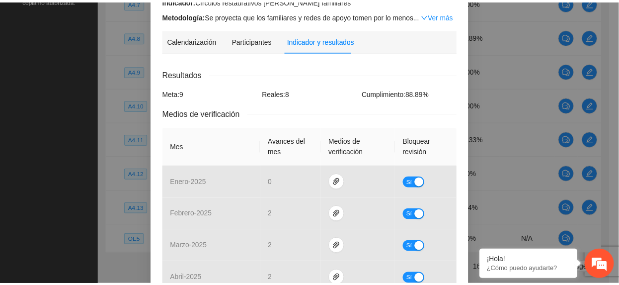
scroll to position [0, 0]
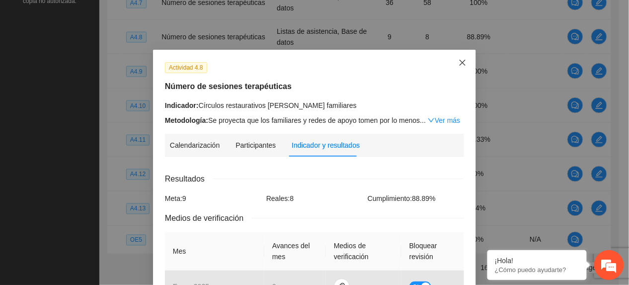
drag, startPoint x: 463, startPoint y: 63, endPoint x: 466, endPoint y: 71, distance: 8.3
click at [464, 66] on span "Close" at bounding box center [462, 63] width 27 height 27
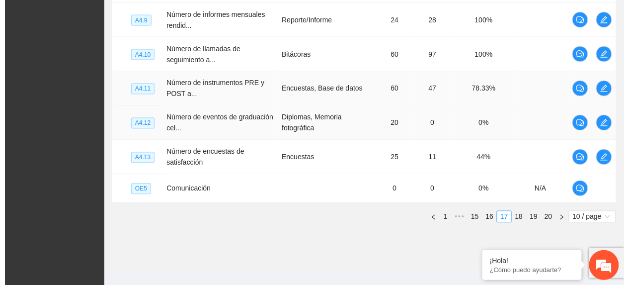
scroll to position [416, 0]
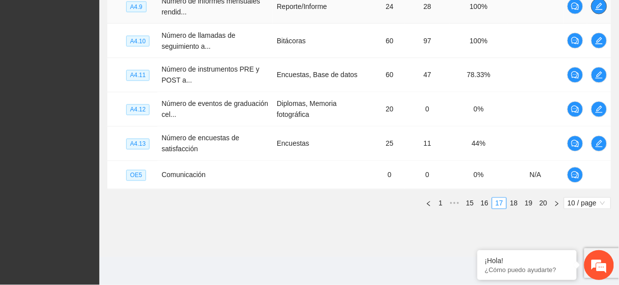
click at [601, 9] on icon "edit" at bounding box center [599, 6] width 7 height 7
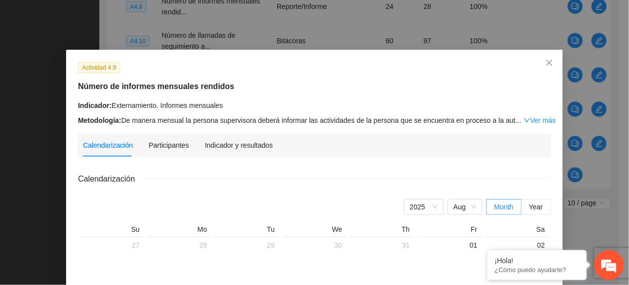
click at [166, 150] on div "Participantes" at bounding box center [169, 145] width 40 height 23
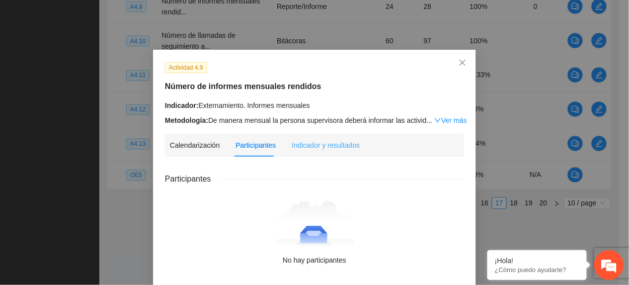
drag, startPoint x: 166, startPoint y: 150, endPoint x: 327, endPoint y: 139, distance: 160.9
click at [325, 136] on div "Indicador y resultados" at bounding box center [326, 145] width 68 height 23
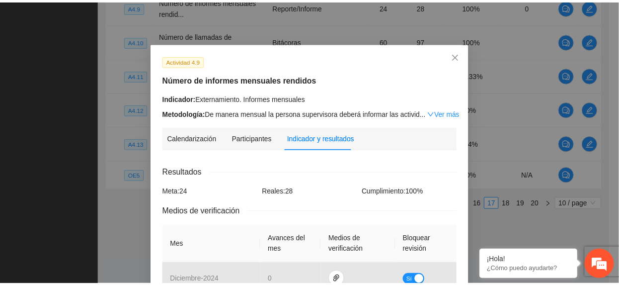
scroll to position [0, 0]
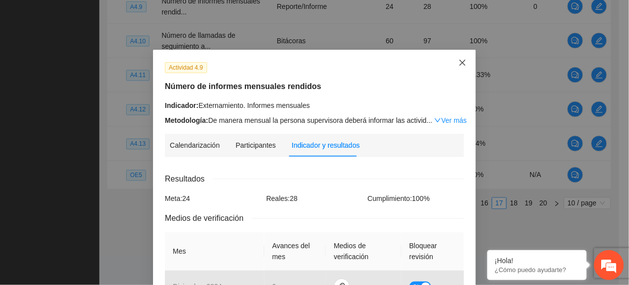
click at [459, 64] on icon "close" at bounding box center [463, 63] width 8 height 8
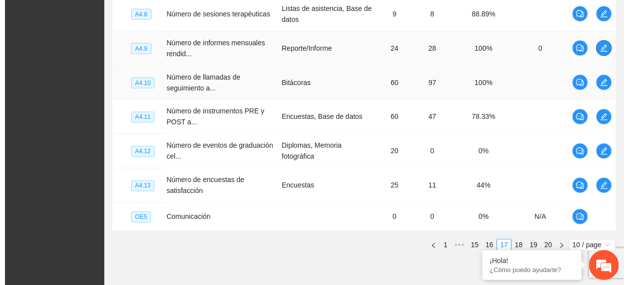
scroll to position [349, 0]
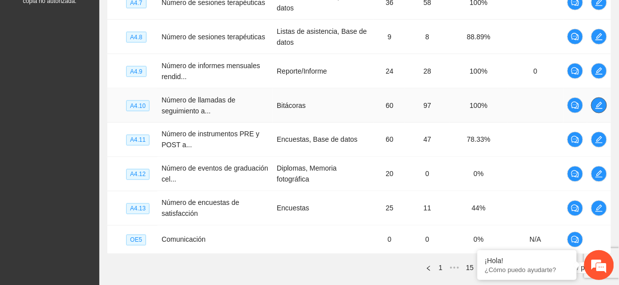
click at [603, 104] on span "edit" at bounding box center [599, 105] width 15 height 8
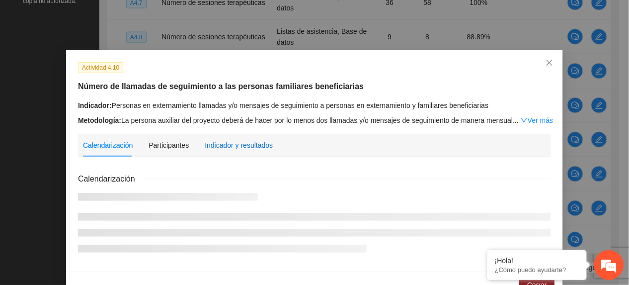
click at [209, 143] on div "Indicador y resultados" at bounding box center [239, 145] width 68 height 11
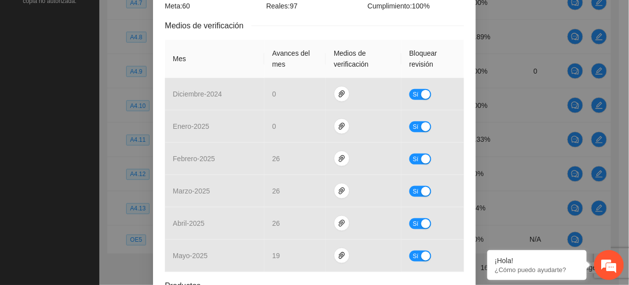
scroll to position [0, 0]
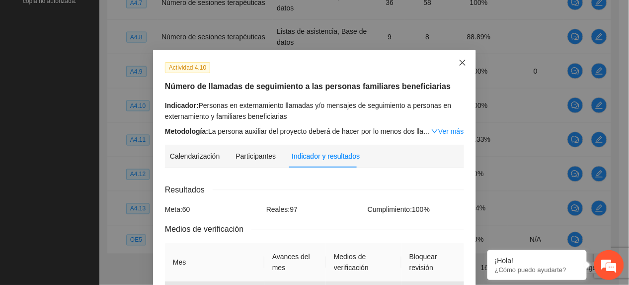
click at [464, 68] on span "Close" at bounding box center [462, 63] width 27 height 27
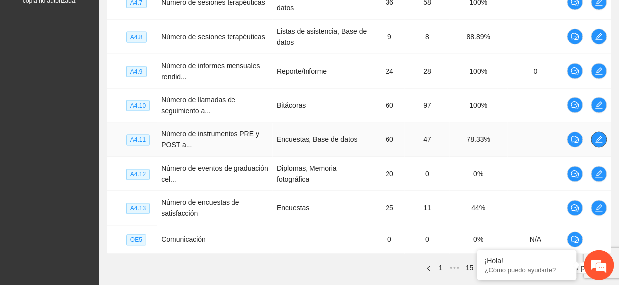
click at [599, 140] on icon "edit" at bounding box center [599, 139] width 7 height 7
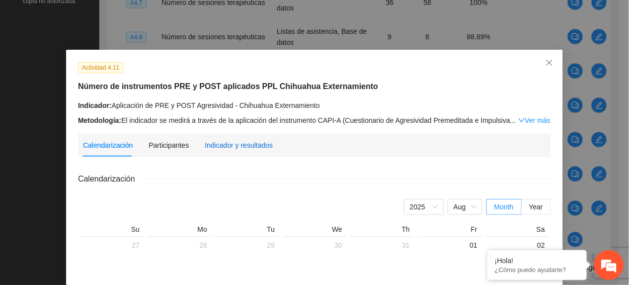
click at [219, 146] on div "Indicador y resultados" at bounding box center [239, 145] width 68 height 11
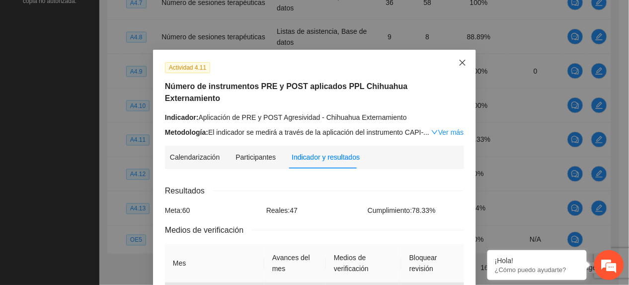
click at [459, 64] on icon "close" at bounding box center [463, 63] width 8 height 8
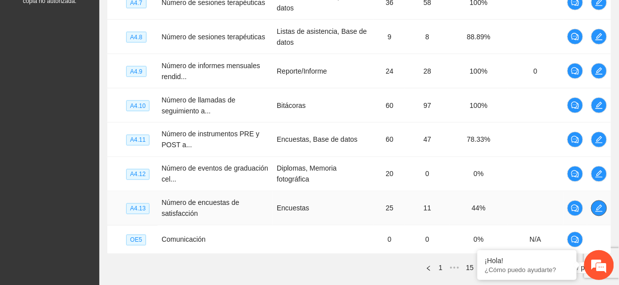
click at [606, 207] on span "edit" at bounding box center [599, 208] width 15 height 8
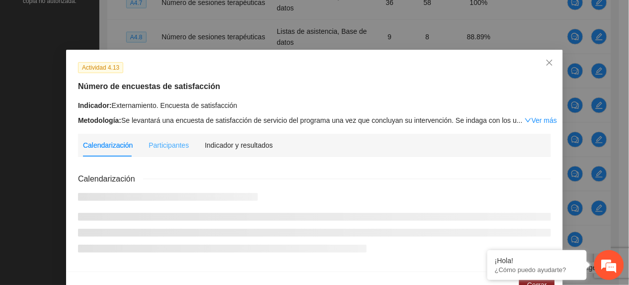
drag, startPoint x: 233, startPoint y: 152, endPoint x: 235, endPoint y: 140, distance: 12.1
click at [231, 152] on div "Indicador y resultados" at bounding box center [239, 145] width 68 height 23
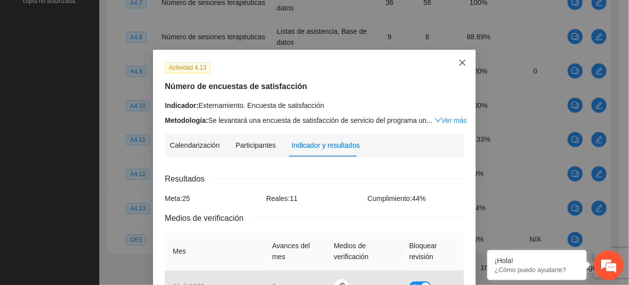
drag, startPoint x: 453, startPoint y: 60, endPoint x: 410, endPoint y: 76, distance: 46.1
click at [451, 62] on span "Close" at bounding box center [462, 63] width 27 height 27
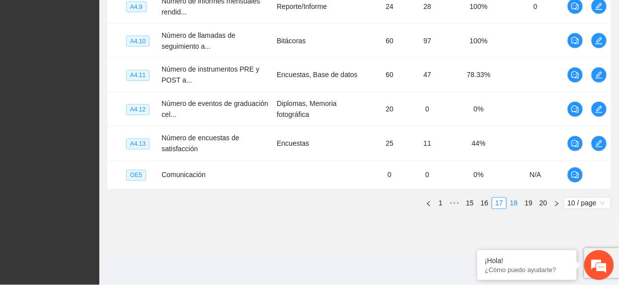
click at [510, 199] on link "18" at bounding box center [514, 203] width 14 height 11
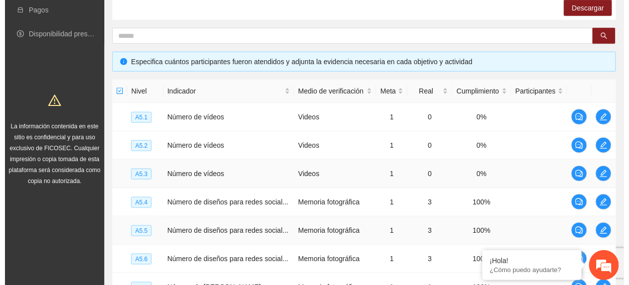
scroll to position [235, 0]
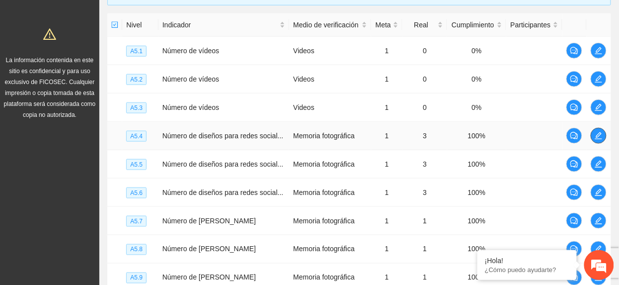
click at [595, 130] on button "button" at bounding box center [599, 136] width 16 height 16
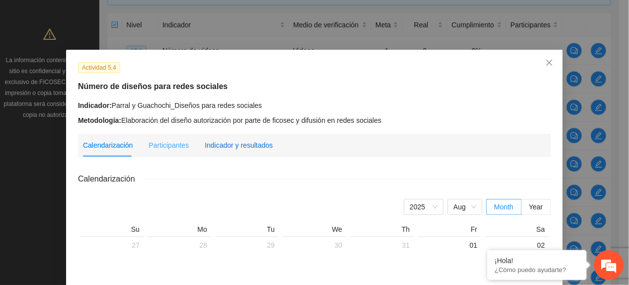
drag, startPoint x: 236, startPoint y: 145, endPoint x: 242, endPoint y: 154, distance: 10.3
click at [236, 146] on div "Indicador y resultados" at bounding box center [239, 145] width 68 height 11
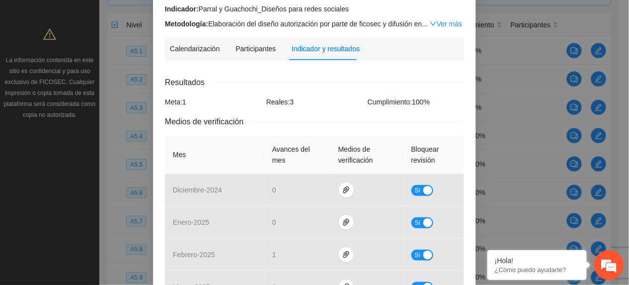
scroll to position [0, 0]
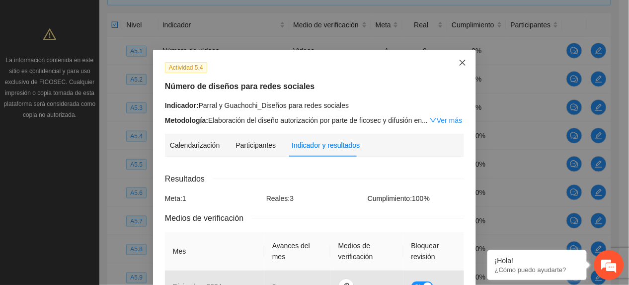
click at [453, 65] on span "Close" at bounding box center [462, 63] width 27 height 27
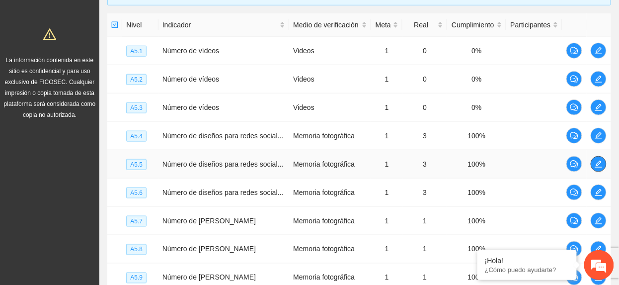
click at [601, 168] on icon "edit" at bounding box center [599, 164] width 8 height 8
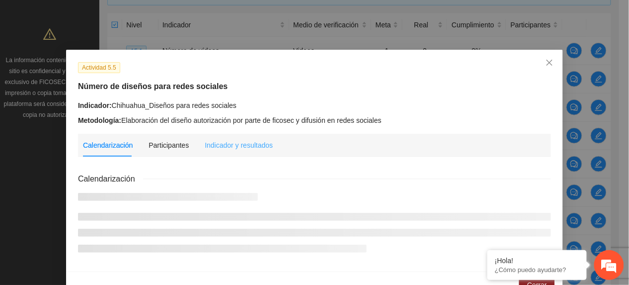
click at [235, 136] on div "Indicador y resultados" at bounding box center [239, 145] width 68 height 23
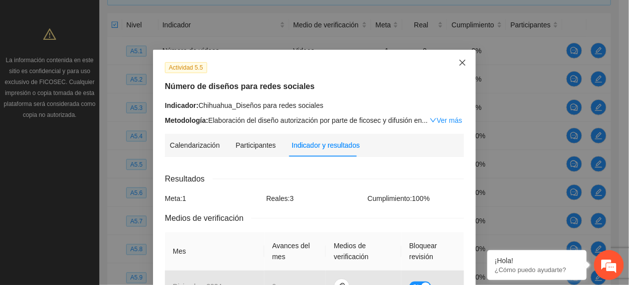
click at [458, 60] on span "Close" at bounding box center [462, 63] width 27 height 27
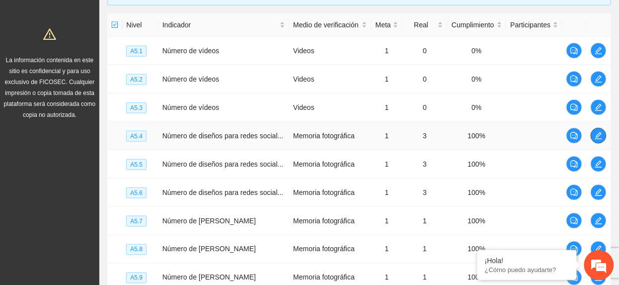
click at [601, 133] on icon "edit" at bounding box center [599, 136] width 8 height 8
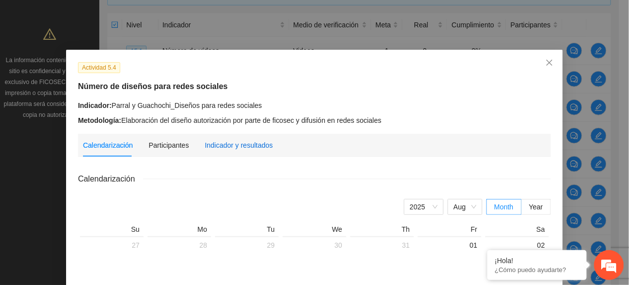
click at [242, 150] on div "Indicador y resultados" at bounding box center [239, 145] width 68 height 11
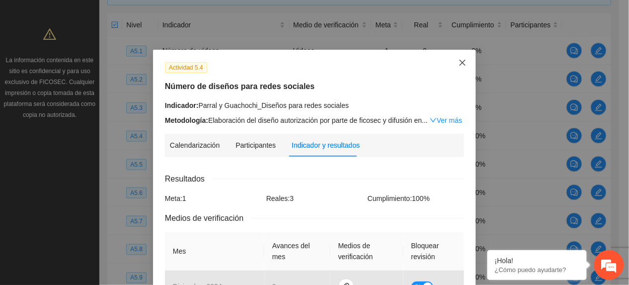
click at [460, 60] on icon "close" at bounding box center [463, 63] width 8 height 8
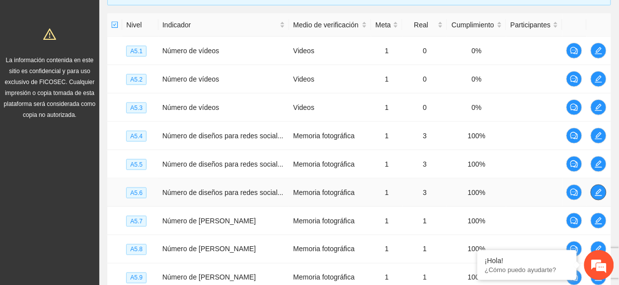
click at [598, 198] on button "button" at bounding box center [599, 192] width 16 height 16
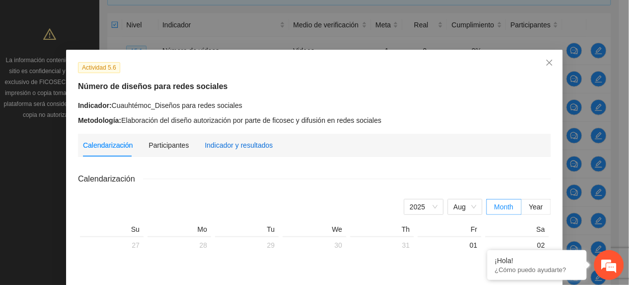
click at [208, 144] on div "Indicador y resultados" at bounding box center [239, 145] width 68 height 11
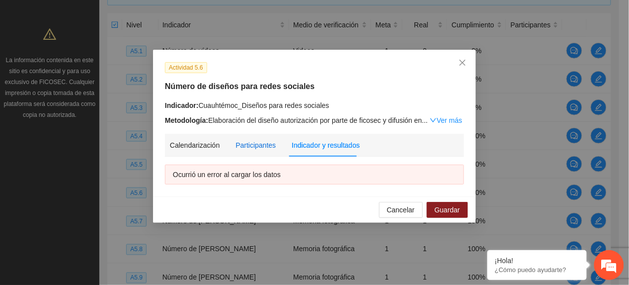
drag, startPoint x: 237, startPoint y: 148, endPoint x: 242, endPoint y: 146, distance: 5.4
click at [238, 147] on div "Participantes" at bounding box center [256, 145] width 40 height 11
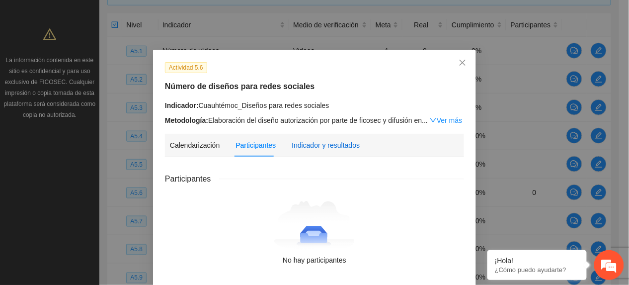
click at [312, 148] on div "Indicador y resultados" at bounding box center [326, 145] width 68 height 11
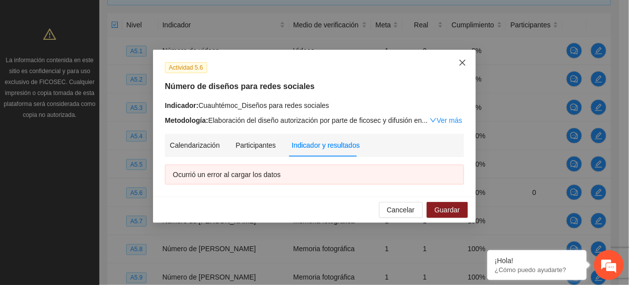
drag, startPoint x: 462, startPoint y: 64, endPoint x: 447, endPoint y: 74, distance: 17.5
click at [462, 64] on icon "close" at bounding box center [463, 63] width 8 height 8
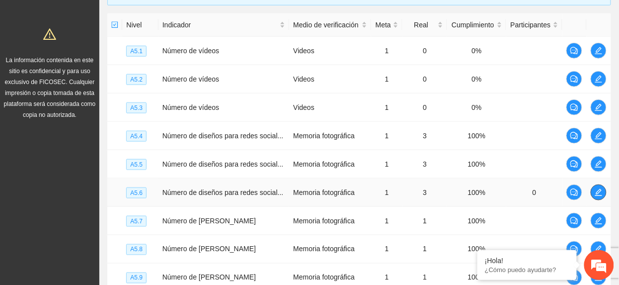
click at [600, 185] on button "button" at bounding box center [599, 192] width 16 height 16
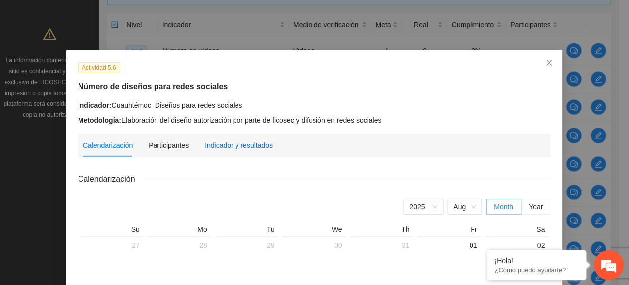
click at [223, 143] on div "Indicador y resultados" at bounding box center [239, 145] width 68 height 11
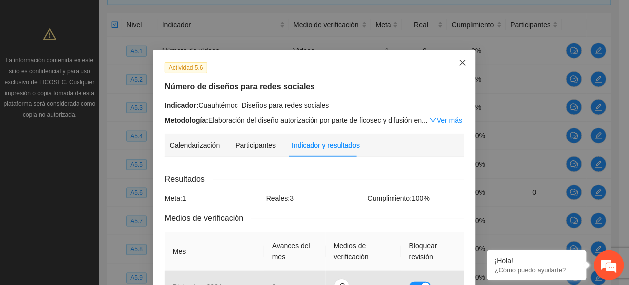
click at [453, 69] on span "Close" at bounding box center [462, 63] width 27 height 27
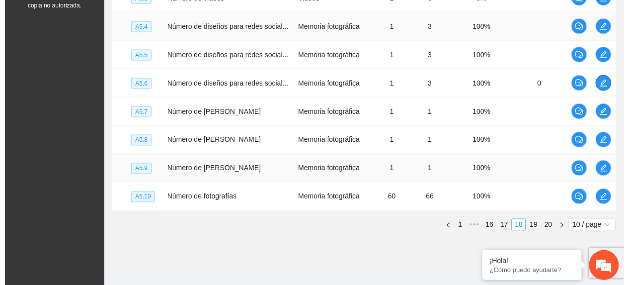
scroll to position [368, 0]
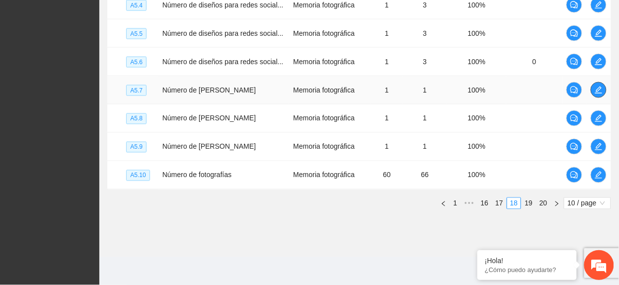
click at [603, 86] on icon "edit" at bounding box center [599, 90] width 8 height 8
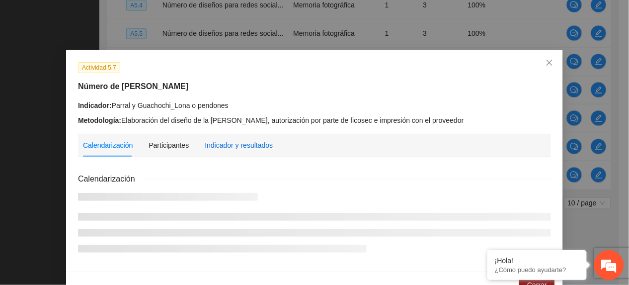
click at [237, 141] on div "Indicador y resultados" at bounding box center [239, 145] width 68 height 11
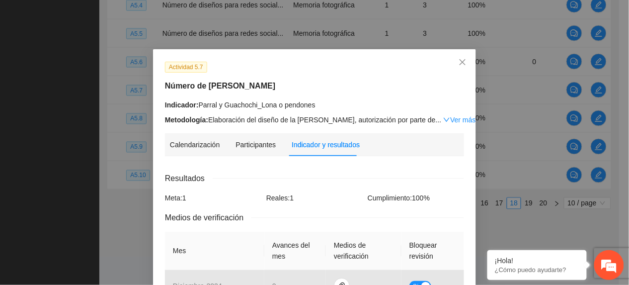
scroll to position [0, 0]
click at [469, 65] on span "Close" at bounding box center [462, 63] width 27 height 27
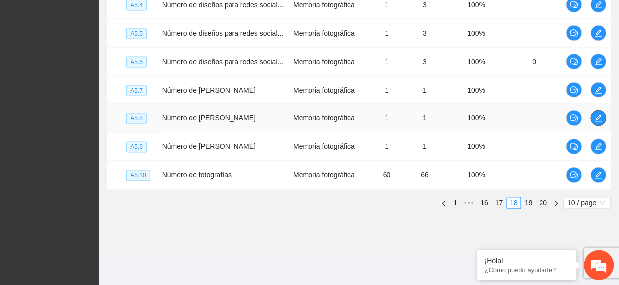
click at [597, 123] on button "button" at bounding box center [599, 118] width 16 height 16
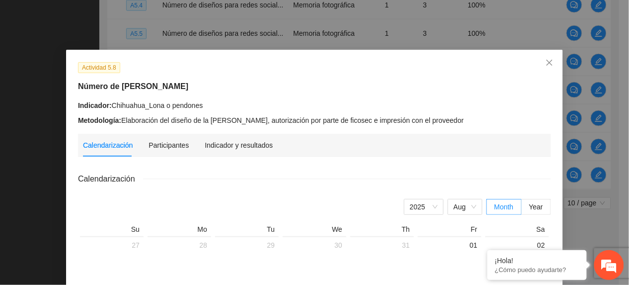
click at [219, 138] on div "Indicador y resultados" at bounding box center [239, 145] width 68 height 23
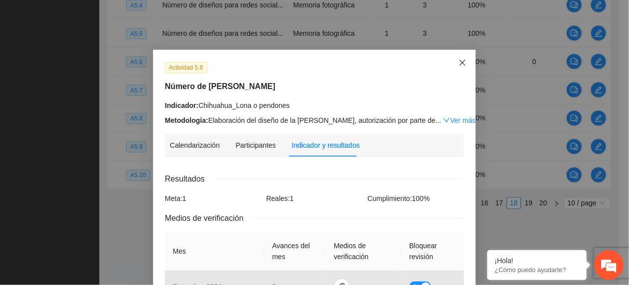
click at [460, 64] on icon "close" at bounding box center [463, 63] width 8 height 8
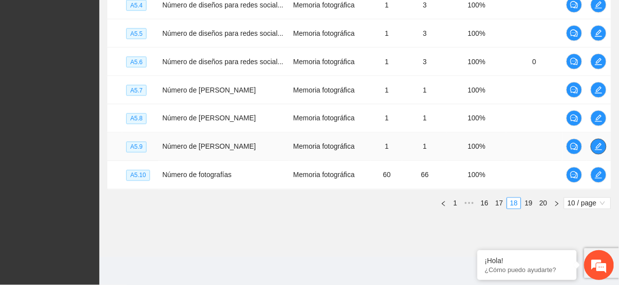
click at [601, 147] on icon "edit" at bounding box center [599, 147] width 8 height 8
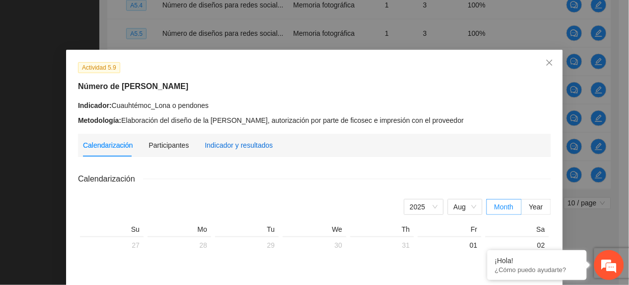
drag, startPoint x: 227, startPoint y: 146, endPoint x: 232, endPoint y: 154, distance: 8.7
click at [228, 146] on div "Indicador y resultados" at bounding box center [239, 145] width 68 height 11
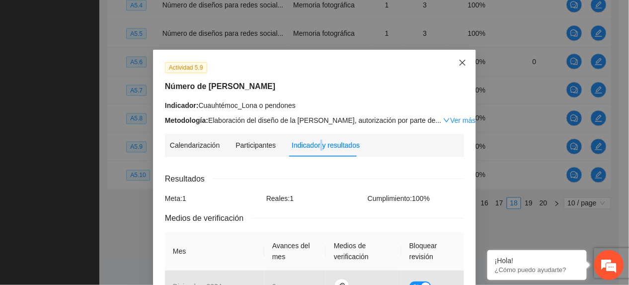
click at [464, 62] on span "Close" at bounding box center [462, 63] width 27 height 27
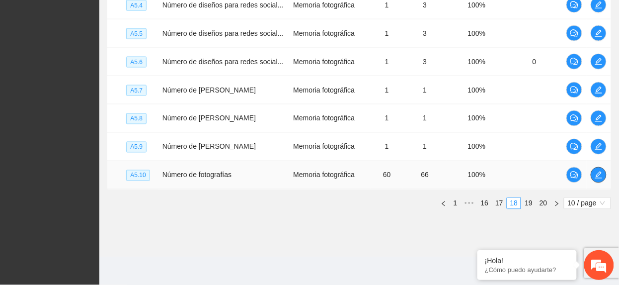
click at [602, 176] on span "edit" at bounding box center [598, 175] width 15 height 8
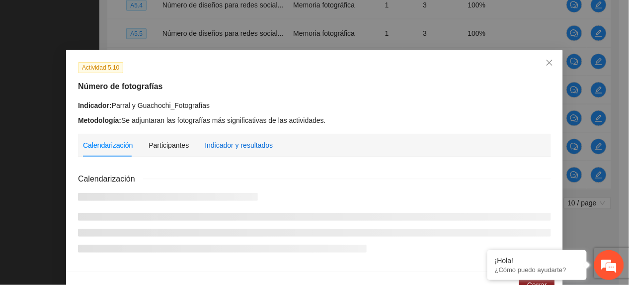
click at [211, 146] on div "Indicador y resultados" at bounding box center [239, 145] width 68 height 11
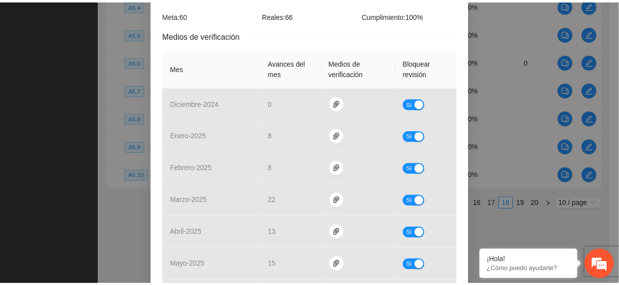
scroll to position [44, 0]
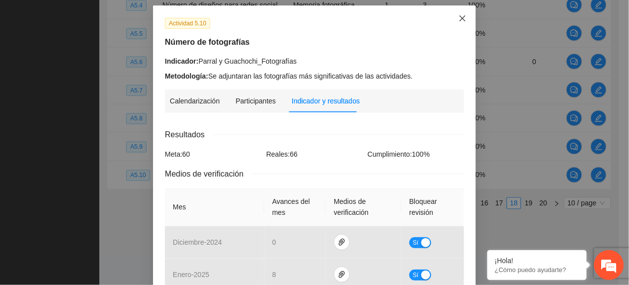
click at [460, 20] on icon "close" at bounding box center [463, 18] width 6 height 6
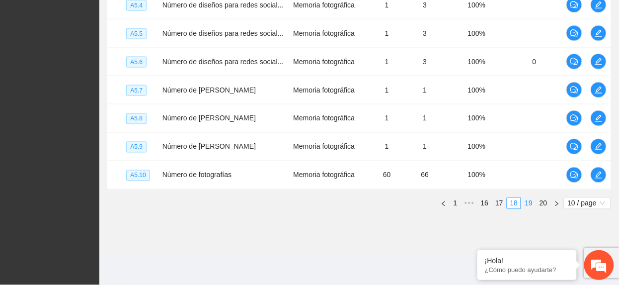
click at [527, 205] on link "19" at bounding box center [529, 203] width 14 height 11
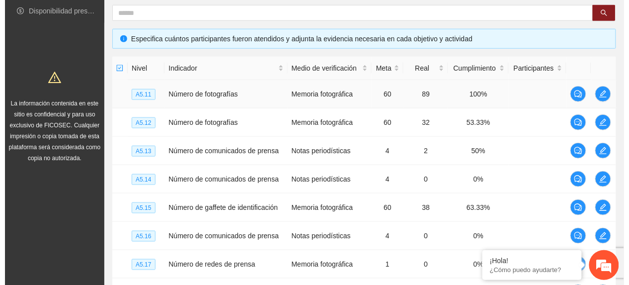
scroll to position [169, 0]
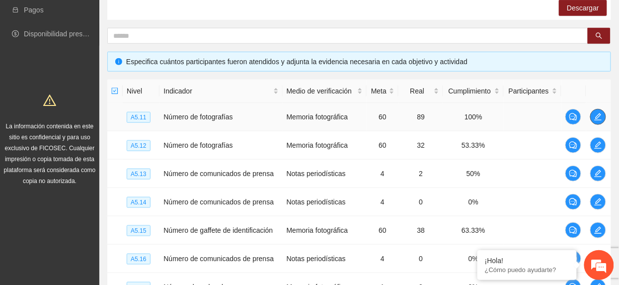
click at [606, 114] on button "button" at bounding box center [599, 117] width 16 height 16
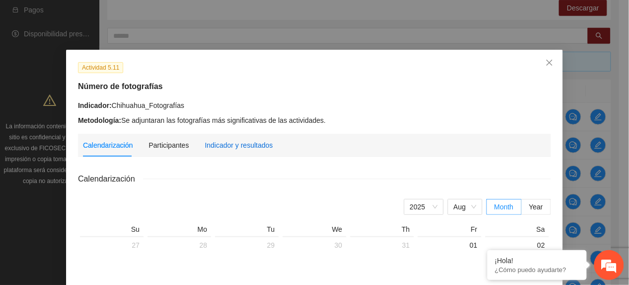
click at [252, 146] on div "Indicador y resultados" at bounding box center [239, 145] width 68 height 11
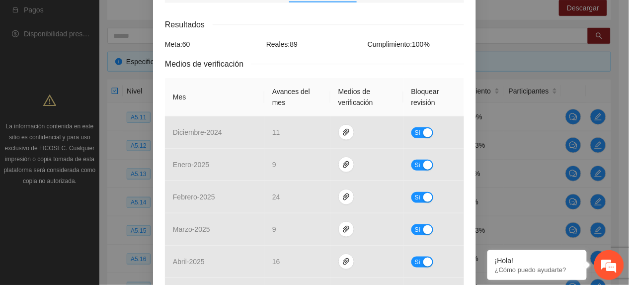
scroll to position [0, 0]
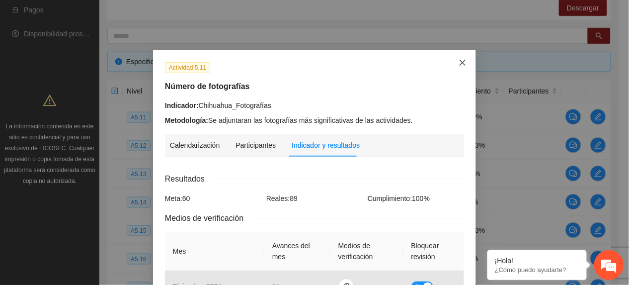
click at [458, 70] on span "Close" at bounding box center [462, 63] width 27 height 27
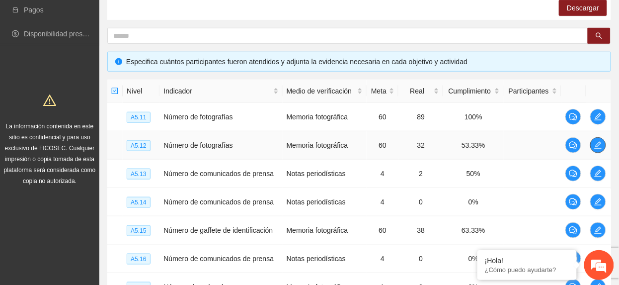
click at [599, 144] on icon "edit" at bounding box center [598, 145] width 7 height 7
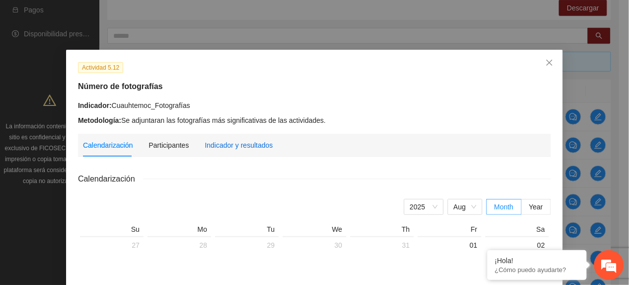
click at [226, 148] on div "Indicador y resultados" at bounding box center [239, 145] width 68 height 11
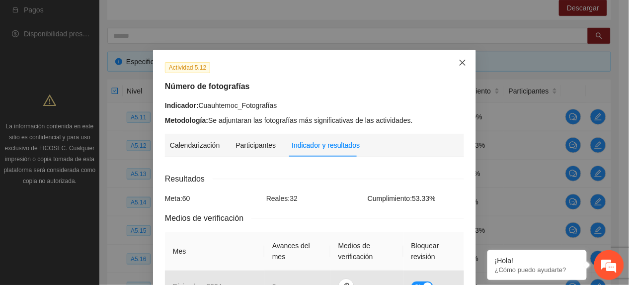
drag, startPoint x: 463, startPoint y: 56, endPoint x: 462, endPoint y: 66, distance: 10.0
click at [463, 57] on span "Close" at bounding box center [462, 63] width 27 height 27
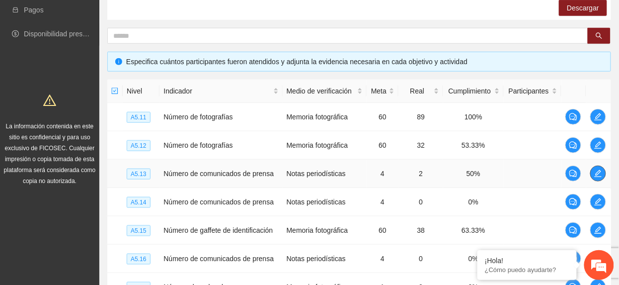
click at [599, 177] on icon "edit" at bounding box center [598, 173] width 8 height 8
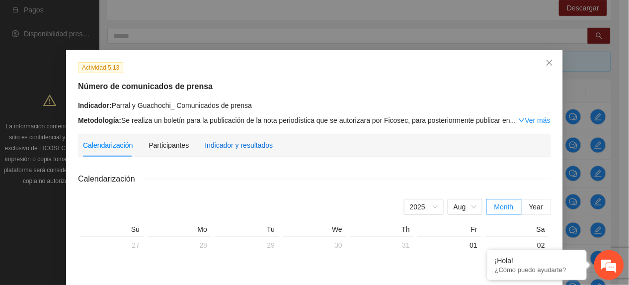
click at [243, 146] on div "Indicador y resultados" at bounding box center [239, 145] width 68 height 11
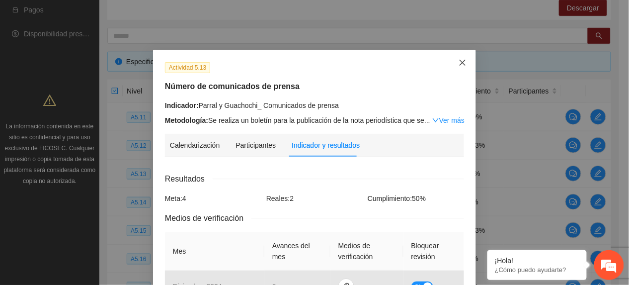
click at [460, 58] on span "Close" at bounding box center [462, 63] width 27 height 27
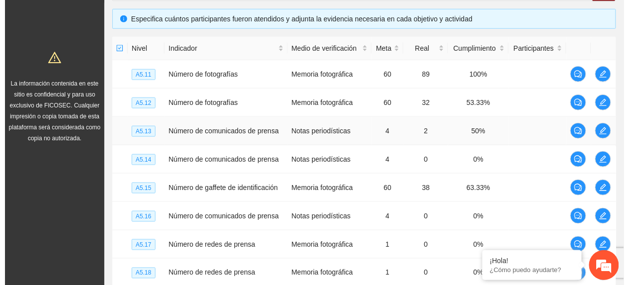
scroll to position [235, 0]
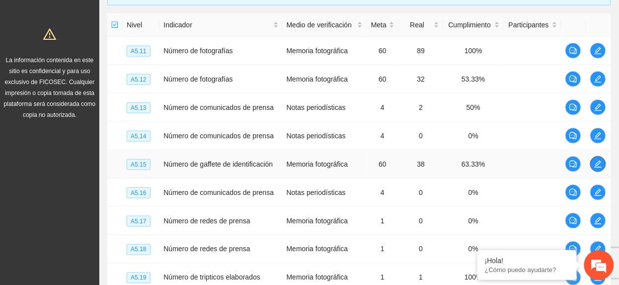
click at [595, 165] on icon "edit" at bounding box center [598, 164] width 8 height 8
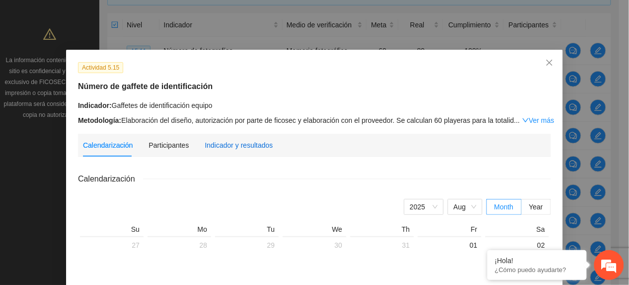
drag, startPoint x: 253, startPoint y: 146, endPoint x: 259, endPoint y: 153, distance: 9.2
click at [253, 146] on div "Indicador y resultados" at bounding box center [239, 145] width 68 height 11
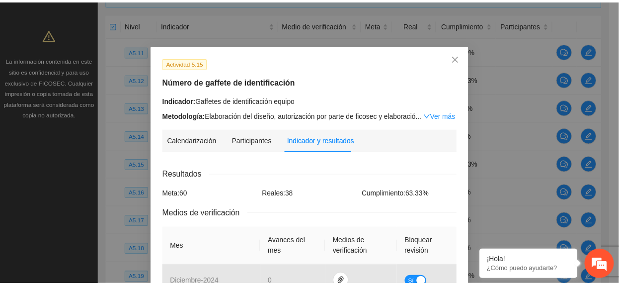
scroll to position [0, 0]
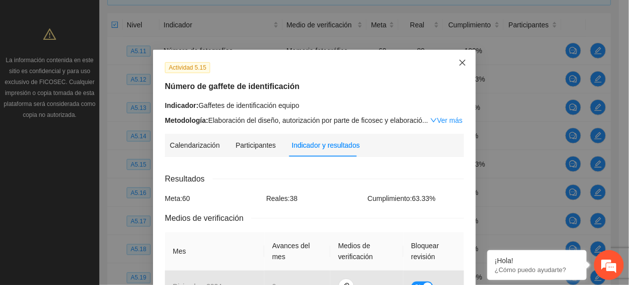
click at [453, 62] on span "Close" at bounding box center [462, 63] width 27 height 27
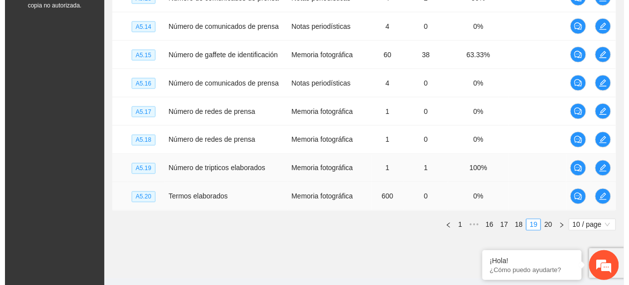
scroll to position [368, 0]
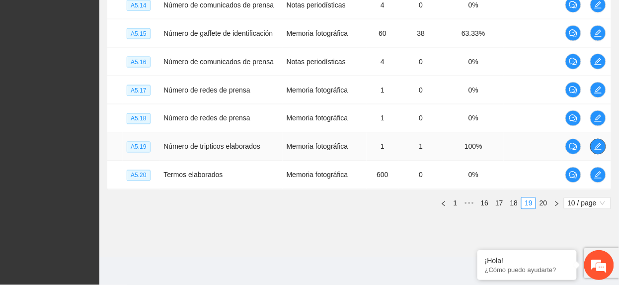
click at [594, 142] on button "button" at bounding box center [599, 147] width 16 height 16
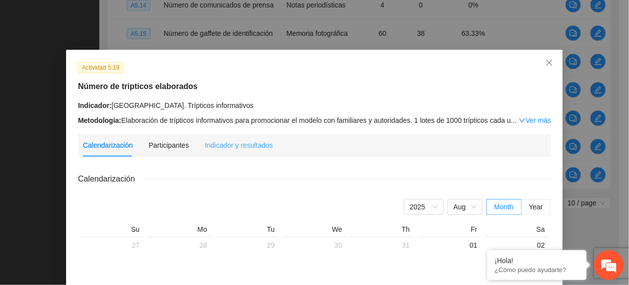
click at [214, 136] on div "Indicador y resultados" at bounding box center [239, 145] width 68 height 23
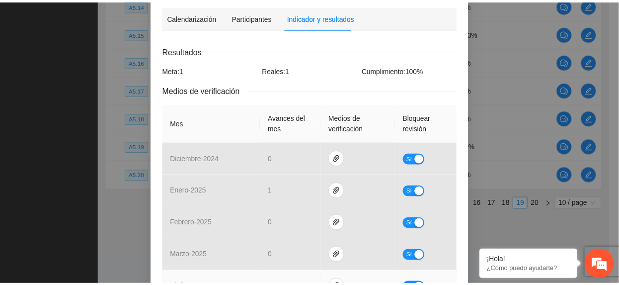
scroll to position [0, 0]
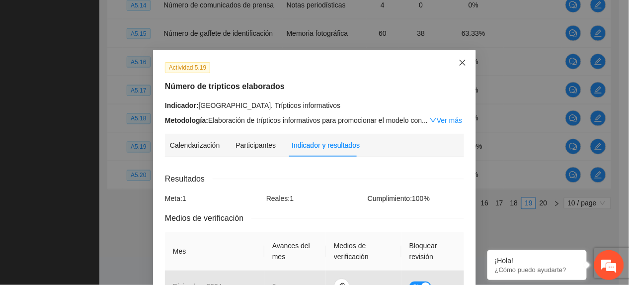
click at [459, 66] on icon "close" at bounding box center [463, 63] width 8 height 8
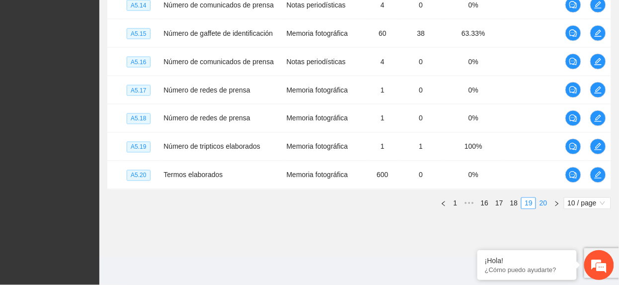
click at [546, 200] on link "20" at bounding box center [544, 203] width 14 height 11
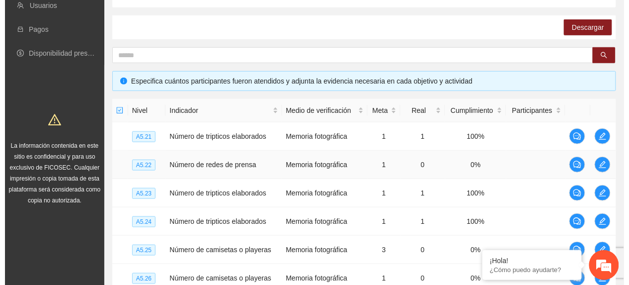
scroll to position [216, 0]
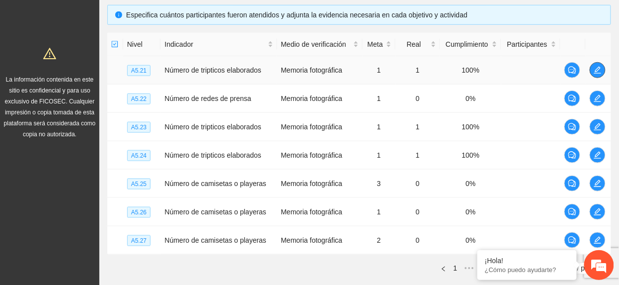
click at [593, 69] on span "edit" at bounding box center [598, 70] width 15 height 8
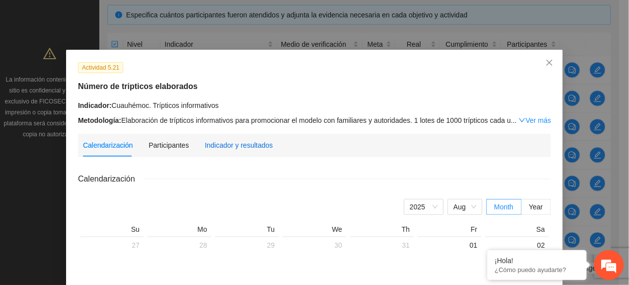
click at [261, 140] on div "Indicador y resultados" at bounding box center [239, 145] width 68 height 11
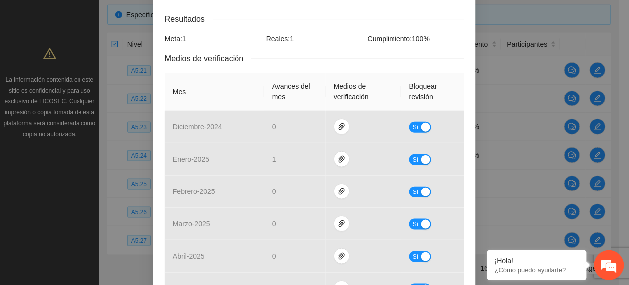
scroll to position [0, 0]
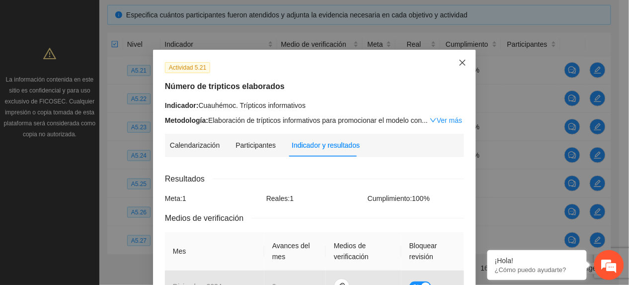
drag, startPoint x: 457, startPoint y: 56, endPoint x: 265, endPoint y: 102, distance: 197.7
click at [455, 58] on span "Close" at bounding box center [462, 63] width 27 height 27
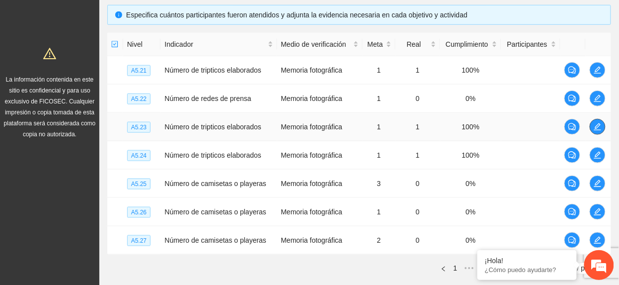
click at [597, 132] on button "button" at bounding box center [598, 127] width 16 height 16
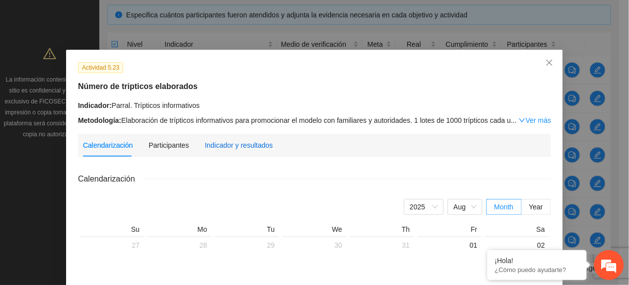
click at [250, 140] on div "Indicador y resultados" at bounding box center [239, 145] width 68 height 11
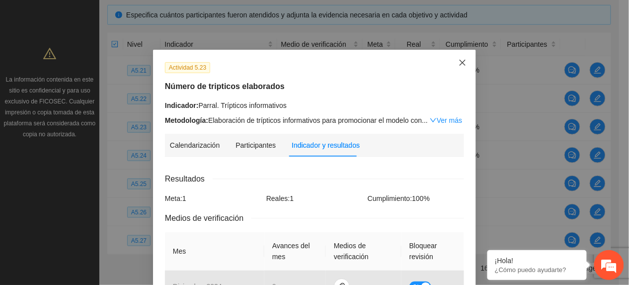
click at [459, 60] on icon "close" at bounding box center [463, 63] width 8 height 8
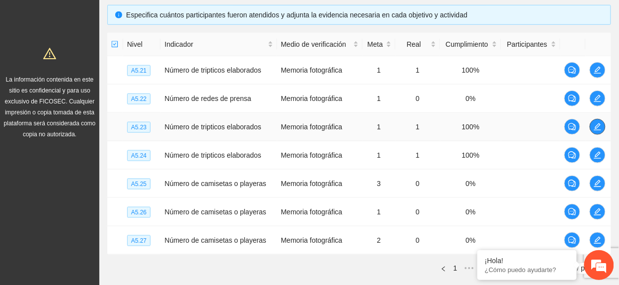
click at [598, 132] on button "button" at bounding box center [598, 127] width 16 height 16
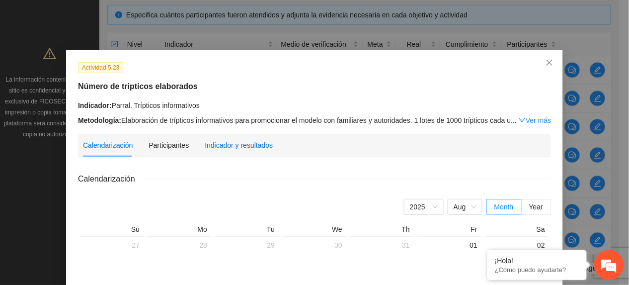
click at [244, 143] on div "Indicador y resultados" at bounding box center [239, 145] width 68 height 11
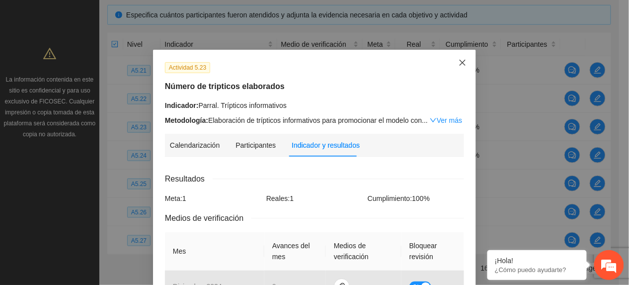
click at [459, 60] on icon "close" at bounding box center [463, 63] width 8 height 8
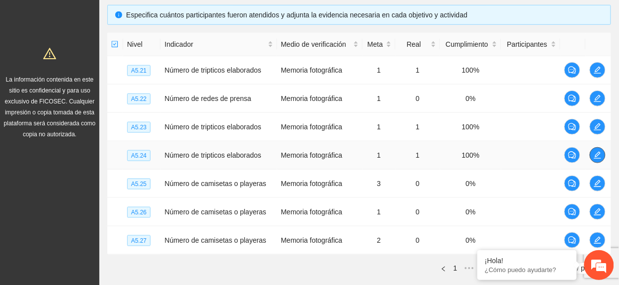
click at [599, 158] on icon "edit" at bounding box center [598, 155] width 8 height 8
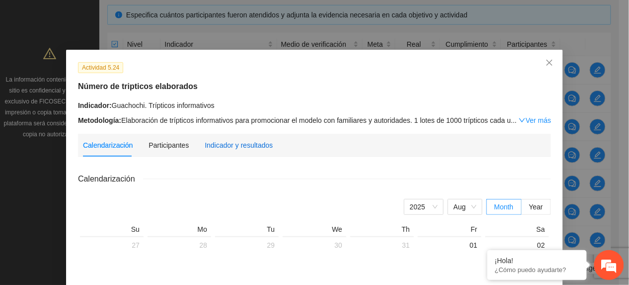
click at [219, 142] on div "Indicador y resultados" at bounding box center [239, 145] width 68 height 11
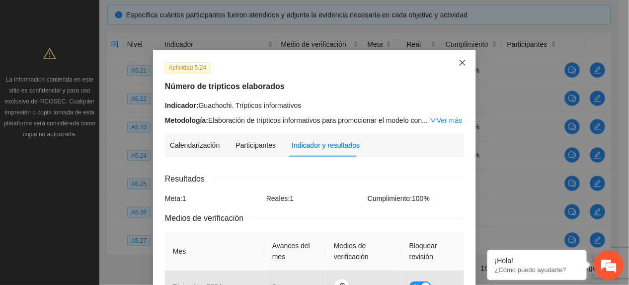
click at [452, 63] on span "Close" at bounding box center [462, 63] width 27 height 27
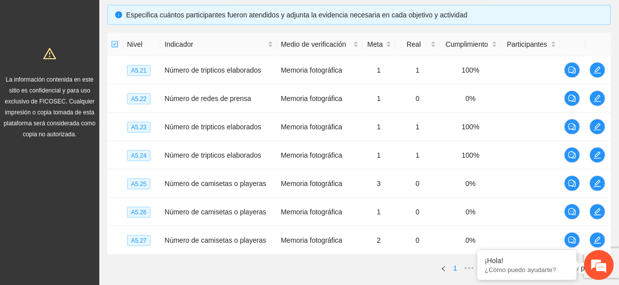
click at [454, 267] on link "1" at bounding box center [455, 268] width 11 height 11
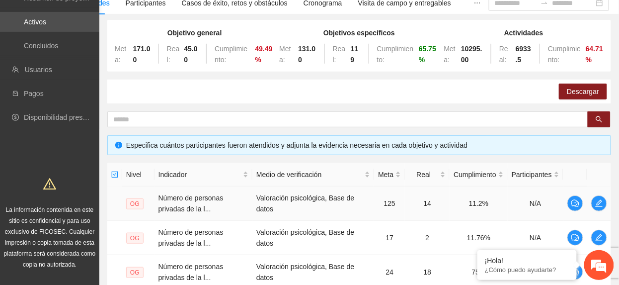
scroll to position [150, 0]
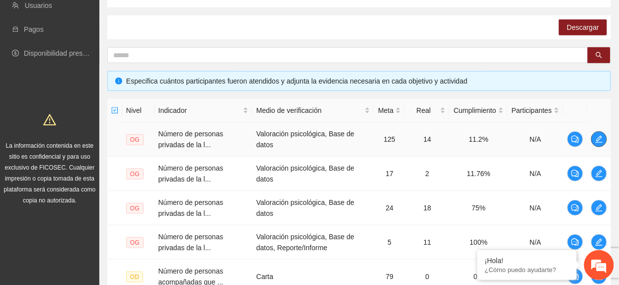
click at [601, 147] on button "button" at bounding box center [599, 139] width 16 height 16
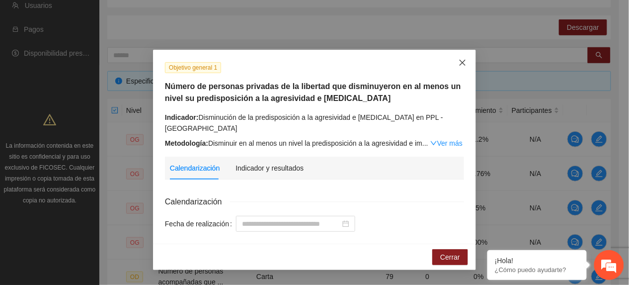
click at [454, 64] on span "Close" at bounding box center [462, 63] width 27 height 27
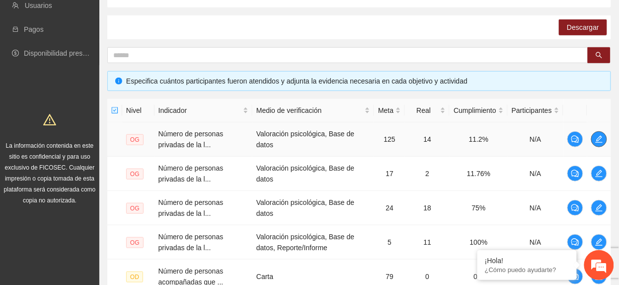
click at [603, 139] on span "edit" at bounding box center [599, 139] width 15 height 8
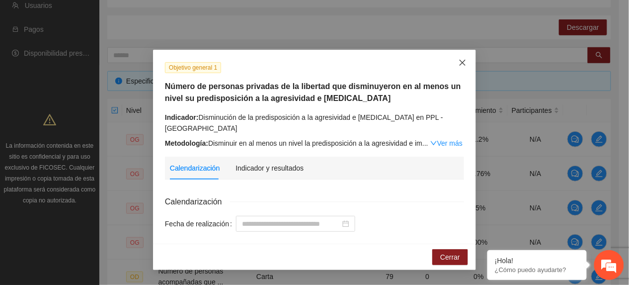
drag, startPoint x: 469, startPoint y: 54, endPoint x: 629, endPoint y: 146, distance: 184.2
click at [469, 56] on span "Close" at bounding box center [462, 63] width 27 height 27
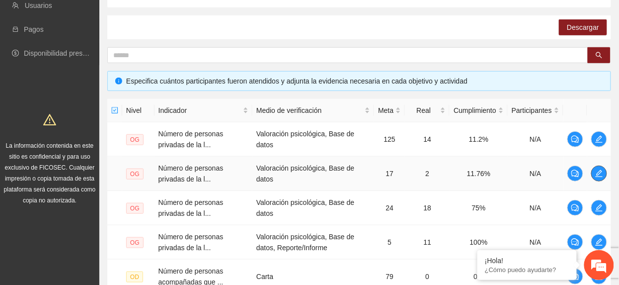
click at [597, 175] on icon "edit" at bounding box center [599, 173] width 8 height 8
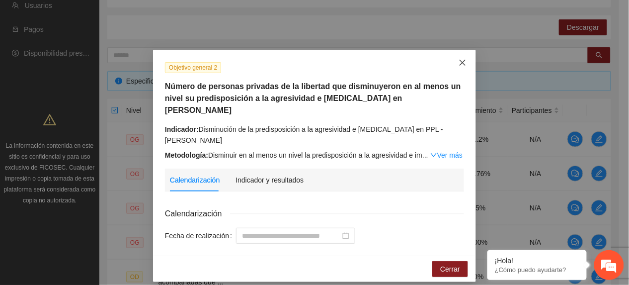
click at [466, 58] on span "Close" at bounding box center [462, 63] width 27 height 27
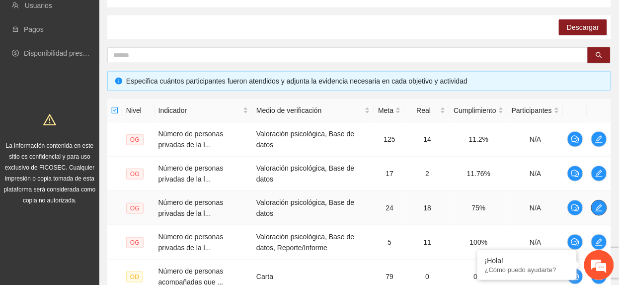
click at [603, 207] on span "edit" at bounding box center [599, 208] width 15 height 8
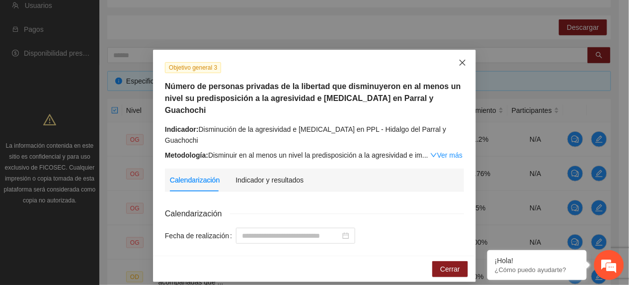
click at [460, 63] on icon "close" at bounding box center [463, 63] width 8 height 8
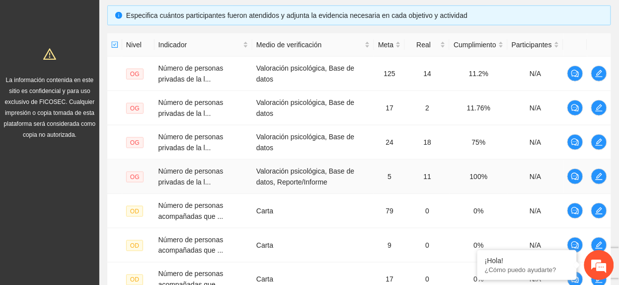
scroll to position [216, 0]
click at [603, 177] on span "edit" at bounding box center [599, 176] width 15 height 8
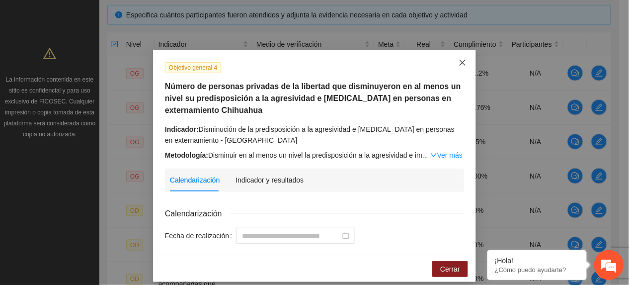
click at [453, 62] on span "Close" at bounding box center [462, 63] width 27 height 27
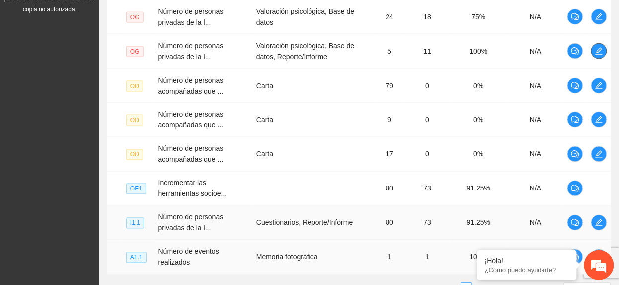
scroll to position [427, 0]
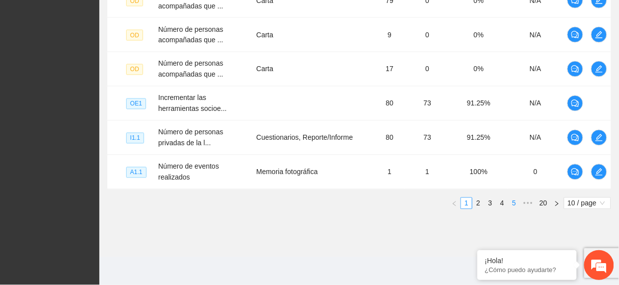
click at [509, 201] on link "5" at bounding box center [514, 203] width 11 height 11
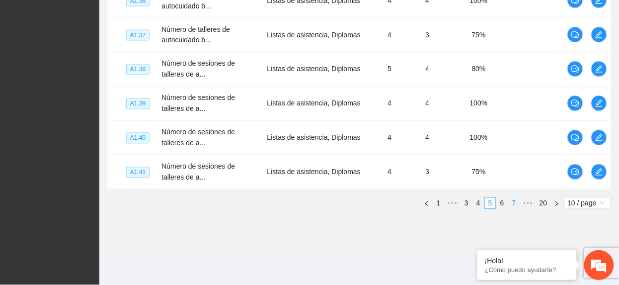
click at [515, 204] on link "7" at bounding box center [514, 203] width 11 height 11
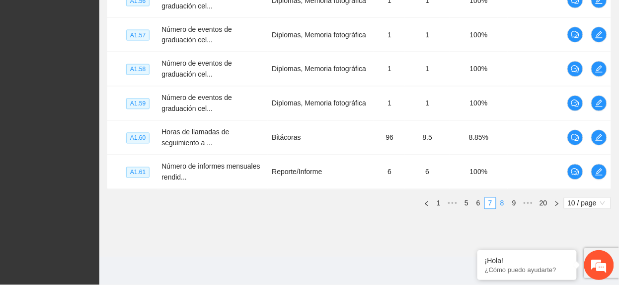
click at [501, 206] on link "8" at bounding box center [502, 203] width 11 height 11
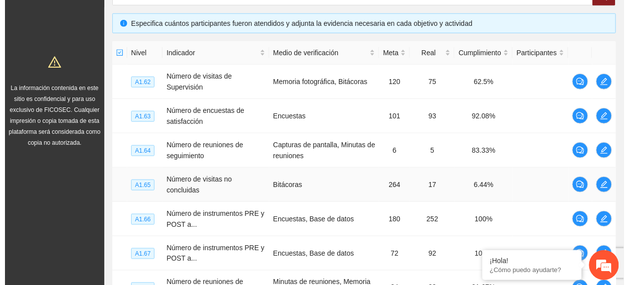
scroll to position [229, 0]
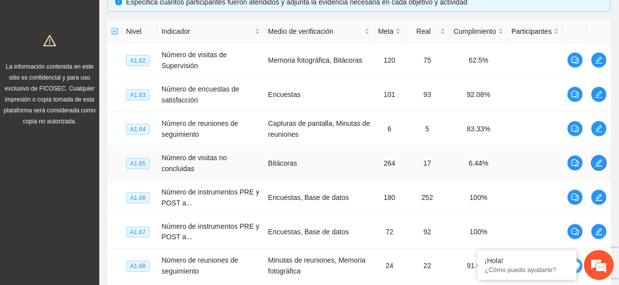
click at [600, 162] on icon "edit" at bounding box center [599, 163] width 7 height 7
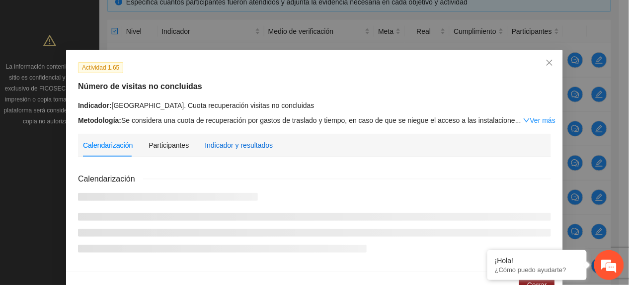
click at [241, 148] on div "Indicador y resultados" at bounding box center [239, 145] width 68 height 11
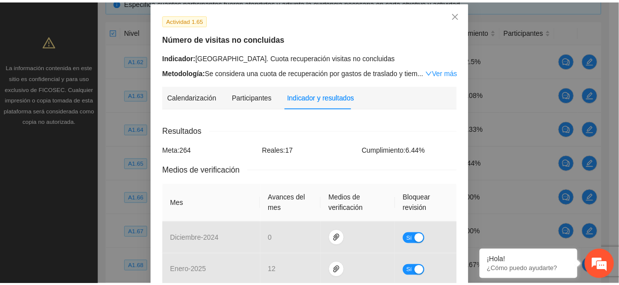
scroll to position [23, 0]
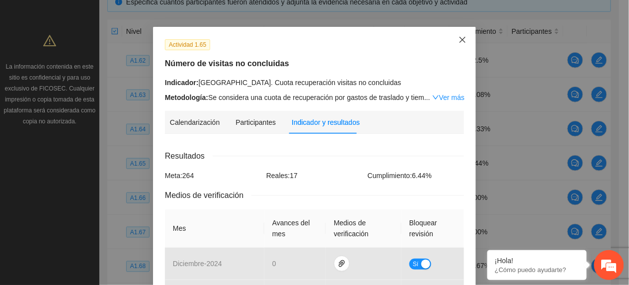
drag, startPoint x: 460, startPoint y: 41, endPoint x: 525, endPoint y: 80, distance: 75.6
click at [460, 41] on icon "close" at bounding box center [463, 40] width 8 height 8
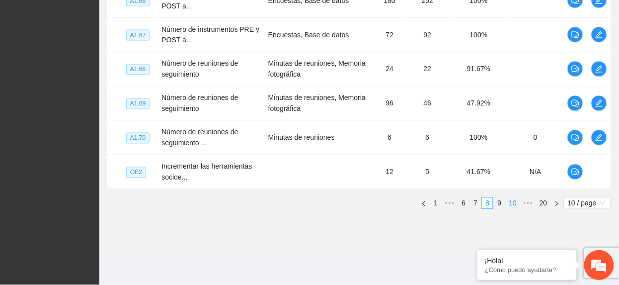
click at [515, 207] on link "10" at bounding box center [513, 203] width 14 height 11
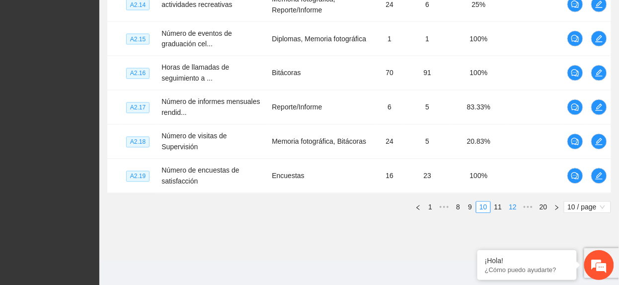
click at [515, 207] on link "12" at bounding box center [513, 207] width 14 height 11
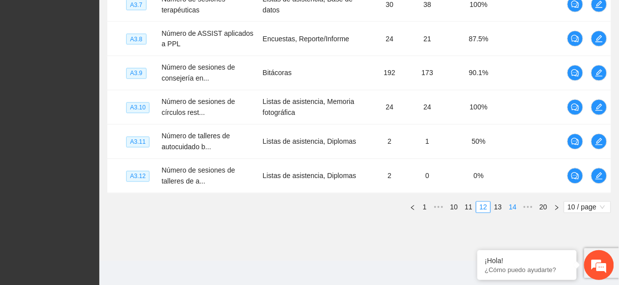
click at [515, 207] on link "14" at bounding box center [513, 207] width 14 height 11
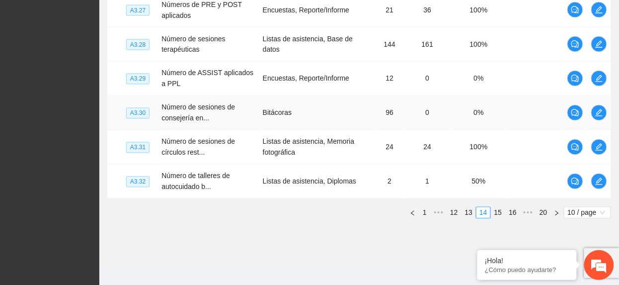
scroll to position [427, 0]
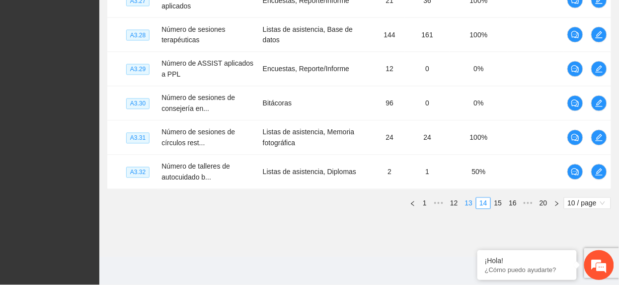
click at [471, 202] on link "13" at bounding box center [469, 203] width 14 height 11
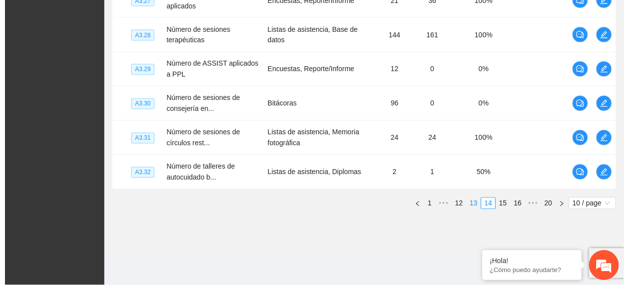
scroll to position [416, 0]
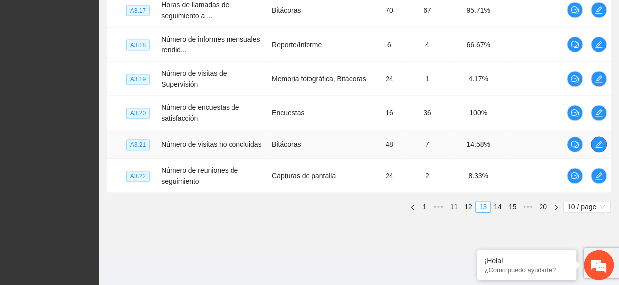
drag, startPoint x: 593, startPoint y: 143, endPoint x: 598, endPoint y: 144, distance: 5.0
click at [598, 144] on span "edit" at bounding box center [599, 145] width 15 height 8
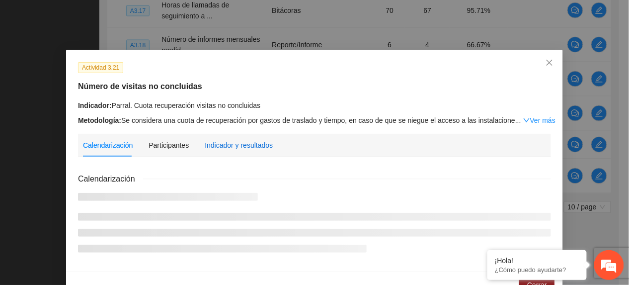
click at [245, 144] on div "Indicador y resultados" at bounding box center [239, 145] width 68 height 11
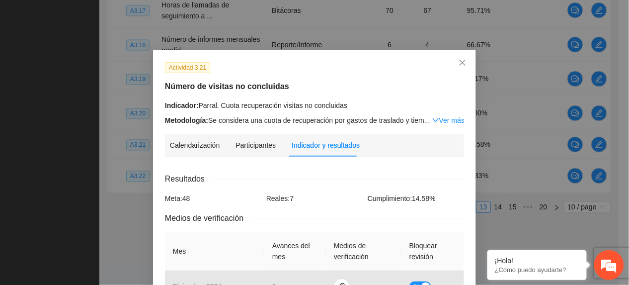
scroll to position [288, 0]
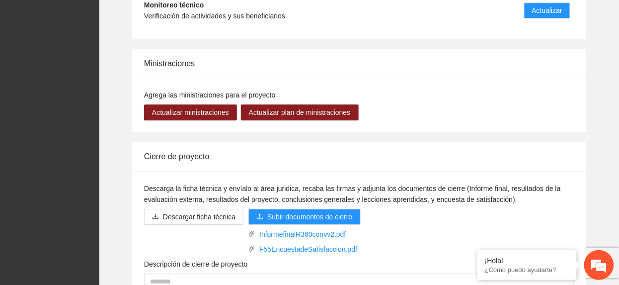
scroll to position [1662, 0]
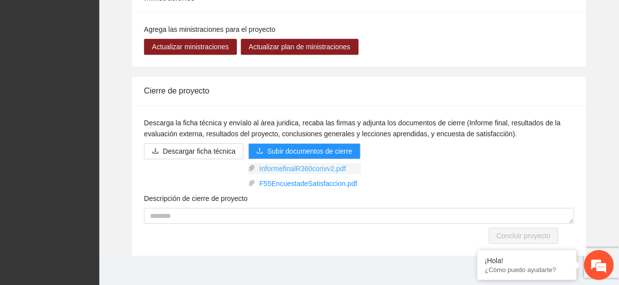
click at [325, 163] on link "InformefinalR360convv2.pdf" at bounding box center [308, 168] width 106 height 11
click at [301, 178] on link "F55EncuestadeSatisfaccion.pdf" at bounding box center [308, 183] width 106 height 11
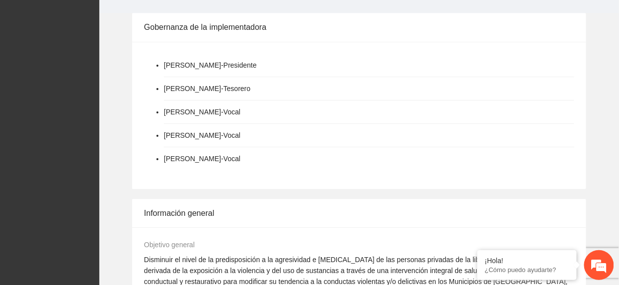
scroll to position [663, 0]
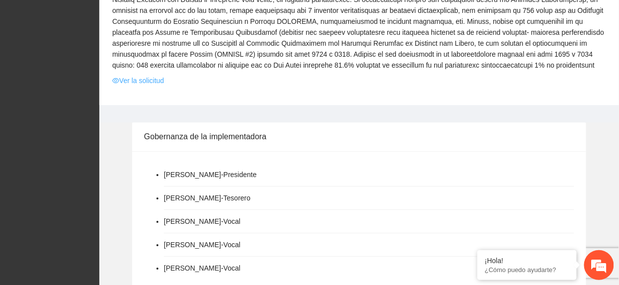
click at [132, 75] on link "Ver la solicitud" at bounding box center [138, 80] width 52 height 11
click at [134, 75] on link "Ver la solicitud" at bounding box center [138, 80] width 52 height 11
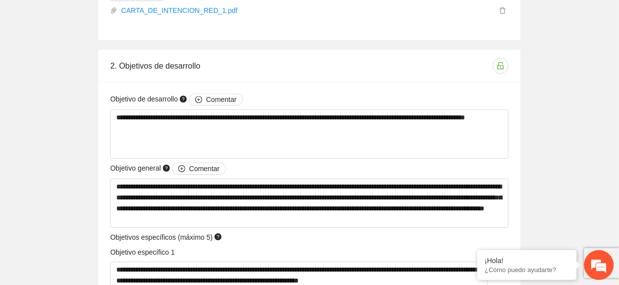
scroll to position [2717, 0]
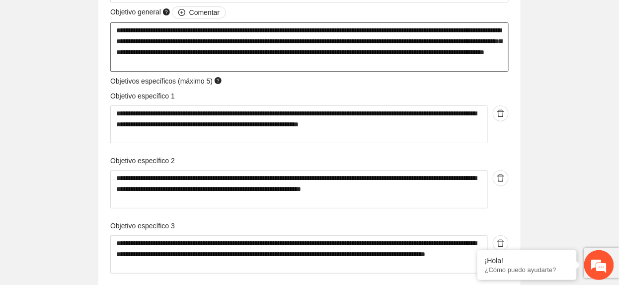
click at [154, 48] on textarea "**********" at bounding box center [309, 46] width 399 height 49
drag, startPoint x: 118, startPoint y: 31, endPoint x: 422, endPoint y: 80, distance: 307.7
click at [422, 80] on div "**********" at bounding box center [310, 183] width 404 height 493
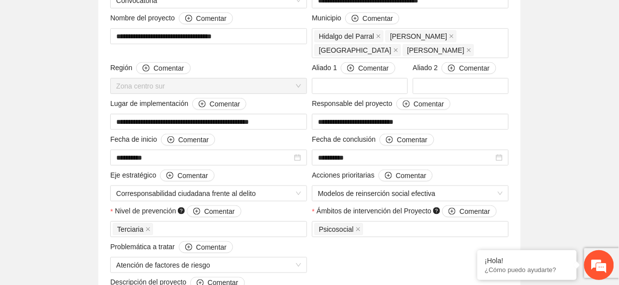
scroll to position [0, 0]
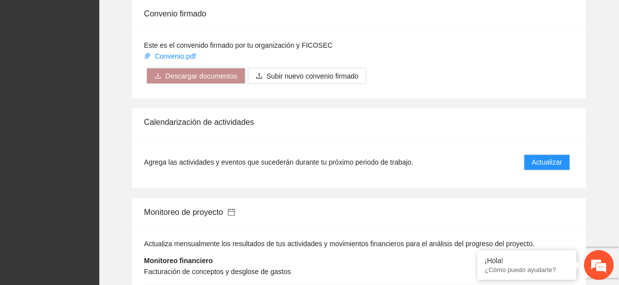
scroll to position [1458, 0]
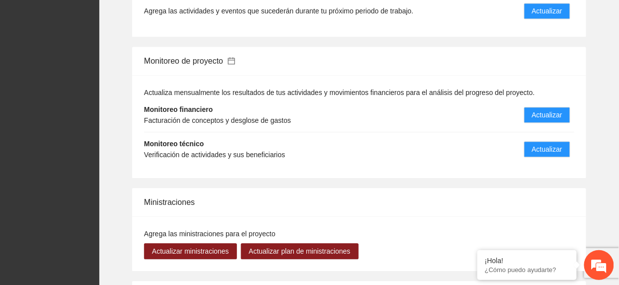
click at [236, 57] on icon "calendar" at bounding box center [232, 61] width 8 height 8
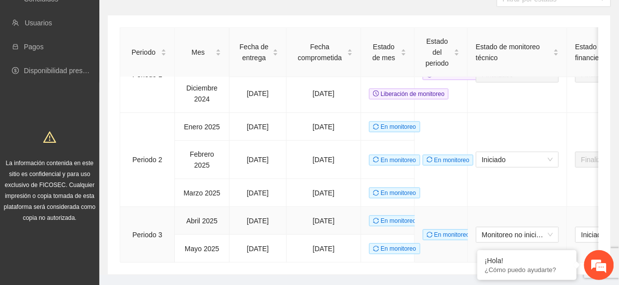
scroll to position [159, 0]
